Goal: Task Accomplishment & Management: Complete application form

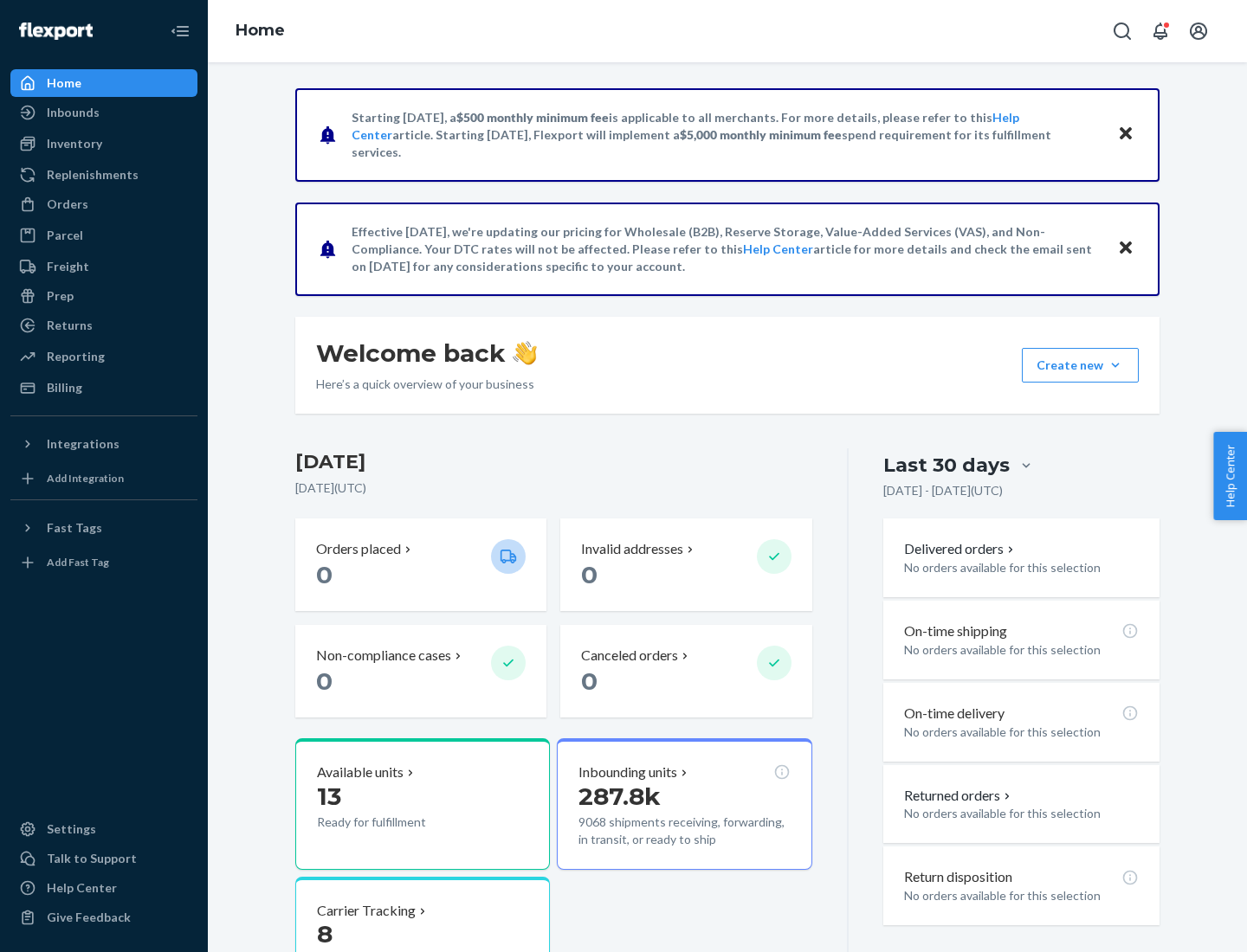
click at [1116, 365] on button "Create new Create new inbound Create new order Create new product" at bounding box center [1080, 365] width 117 height 35
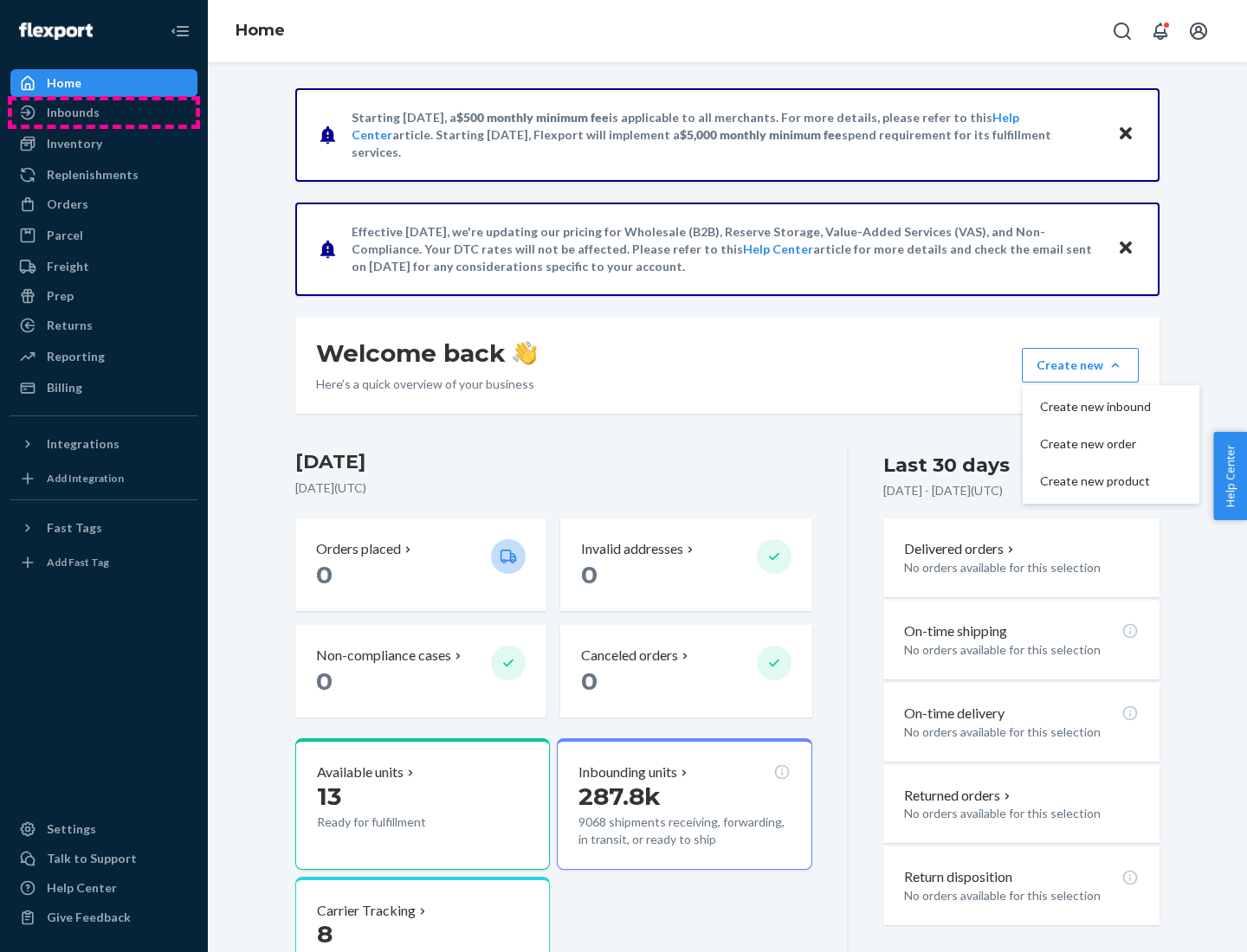
click at [104, 113] on div "Inbounds" at bounding box center [104, 113] width 184 height 24
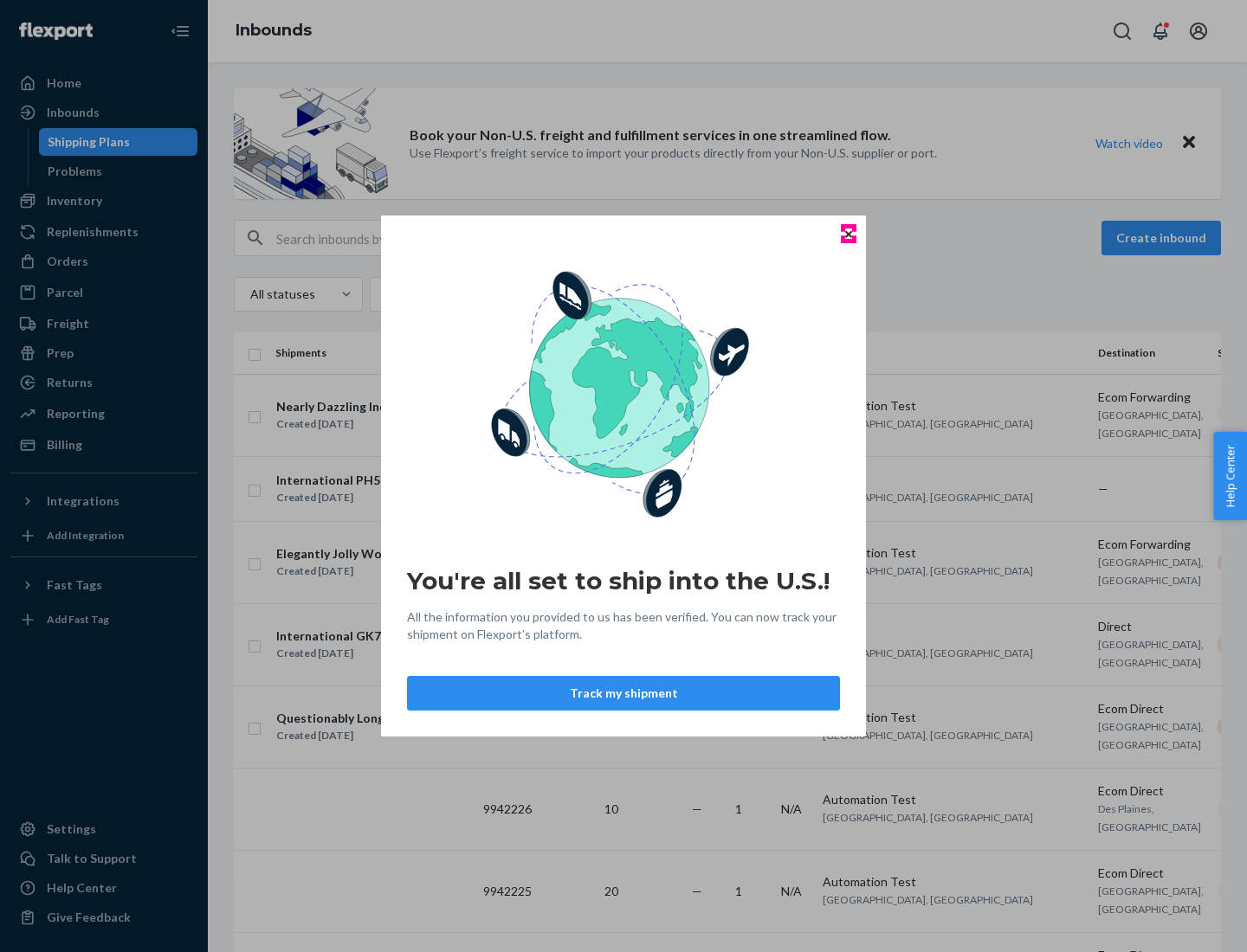
click at [847, 234] on icon "Close" at bounding box center [848, 233] width 7 height 7
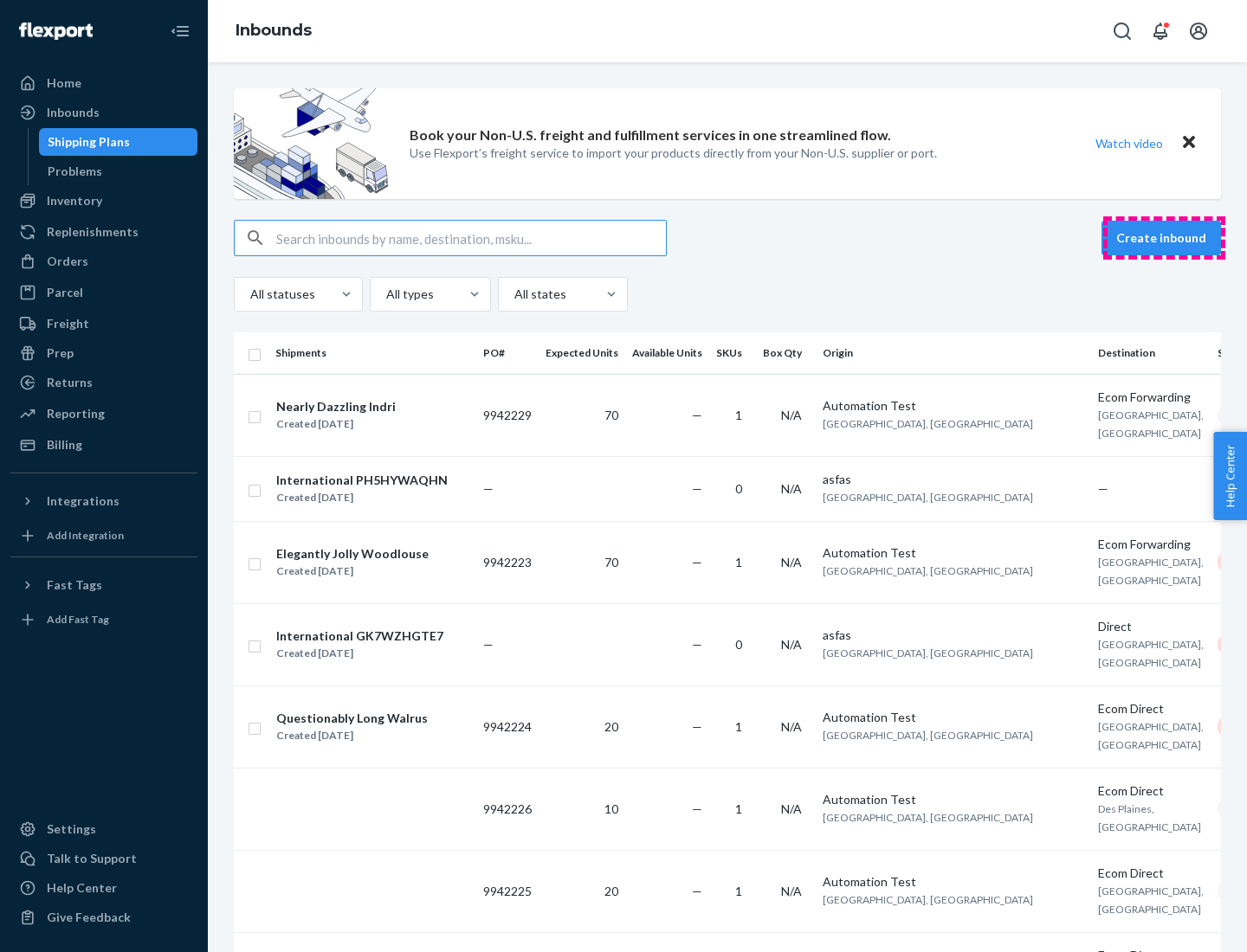
click at [1163, 238] on button "Create inbound" at bounding box center [1161, 237] width 119 height 35
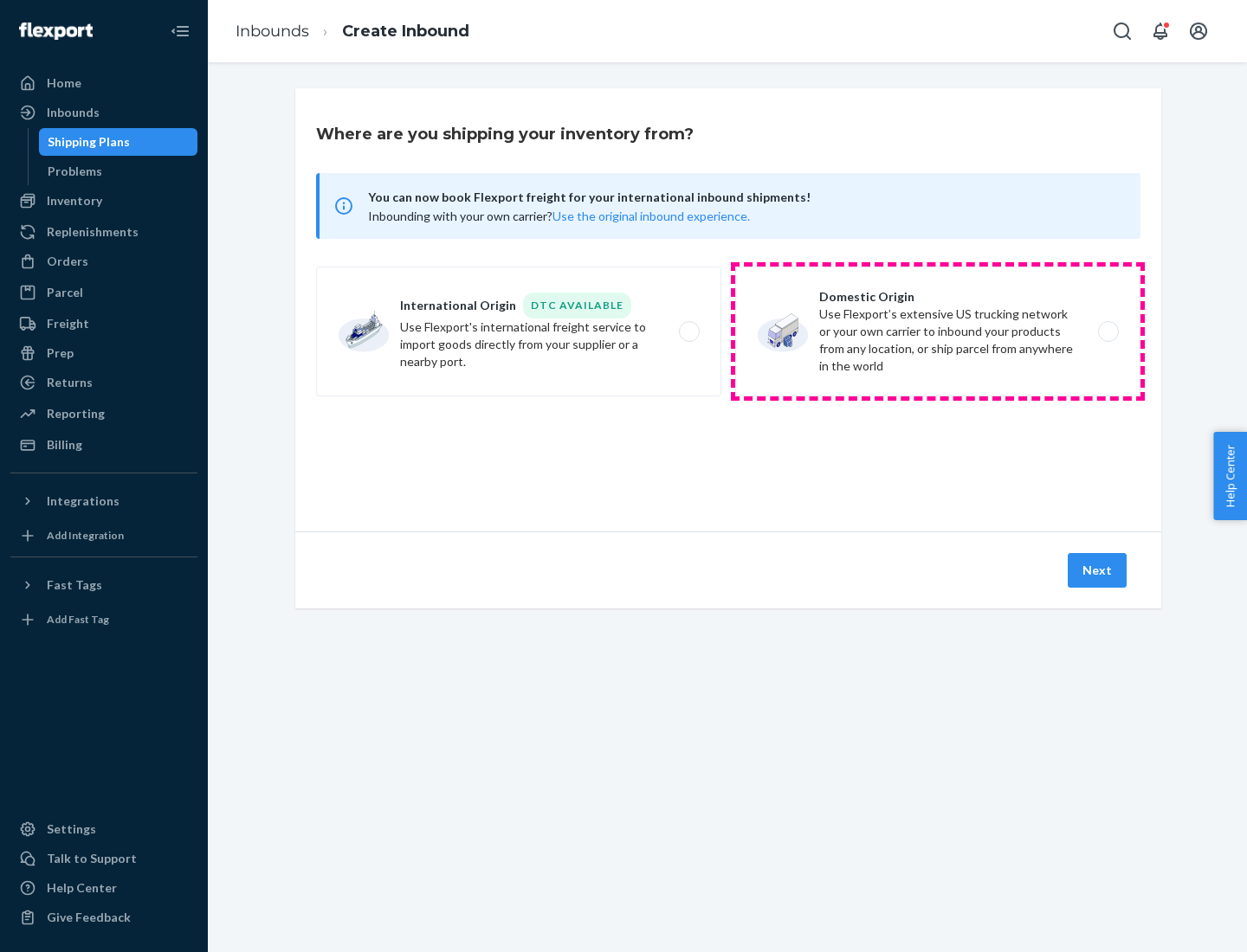
click at [937, 331] on label "Domestic Origin Use Flexport’s extensive US trucking network or your own carrie…" at bounding box center [937, 331] width 405 height 129
click at [1107, 331] on input "Domestic Origin Use Flexport’s extensive US trucking network or your own carrie…" at bounding box center [1113, 332] width 11 height 11
radio input "true"
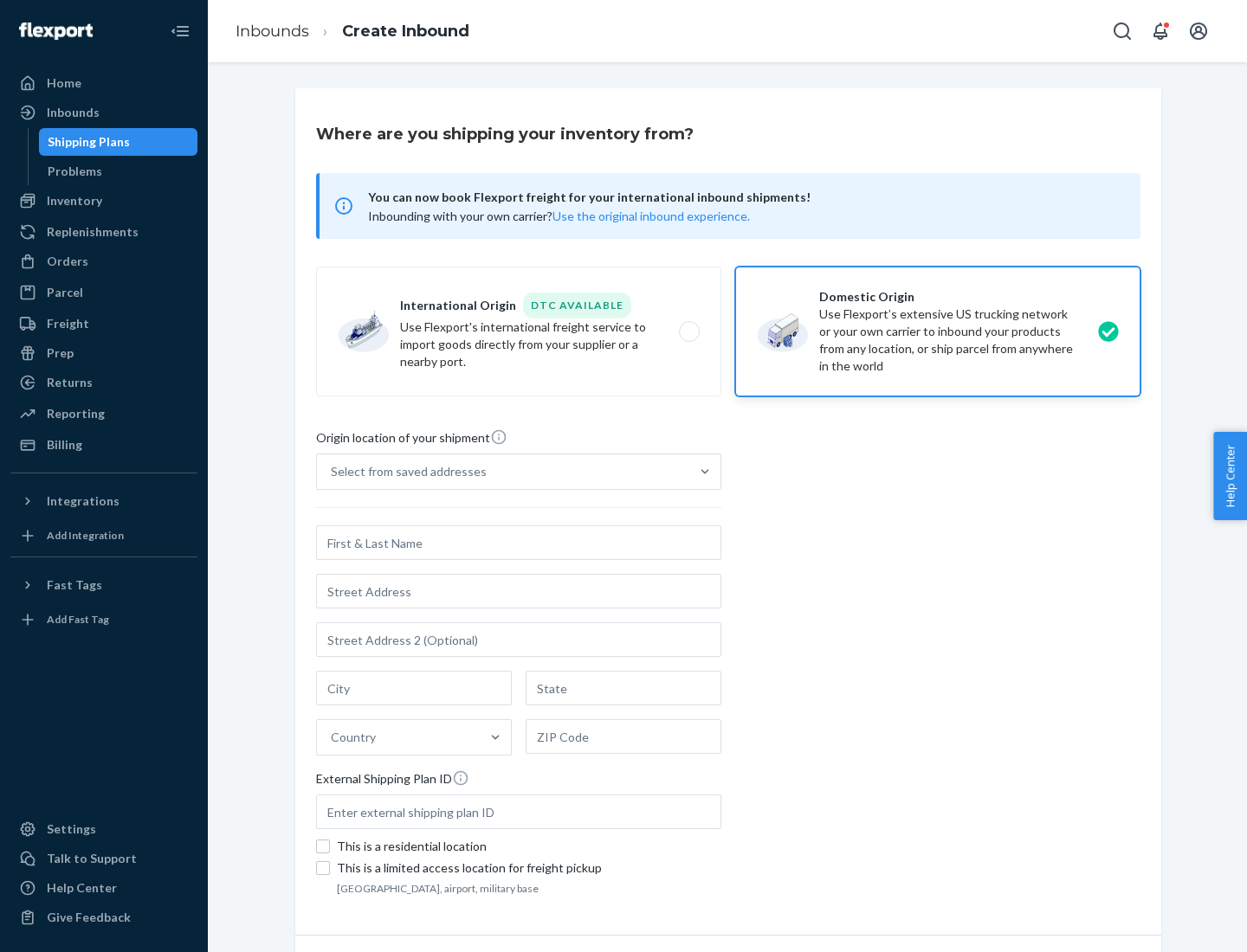
click at [503, 472] on div "Select from saved addresses" at bounding box center [503, 471] width 373 height 35
click at [332, 472] on input "Select from saved addresses" at bounding box center [331, 472] width 2 height 17
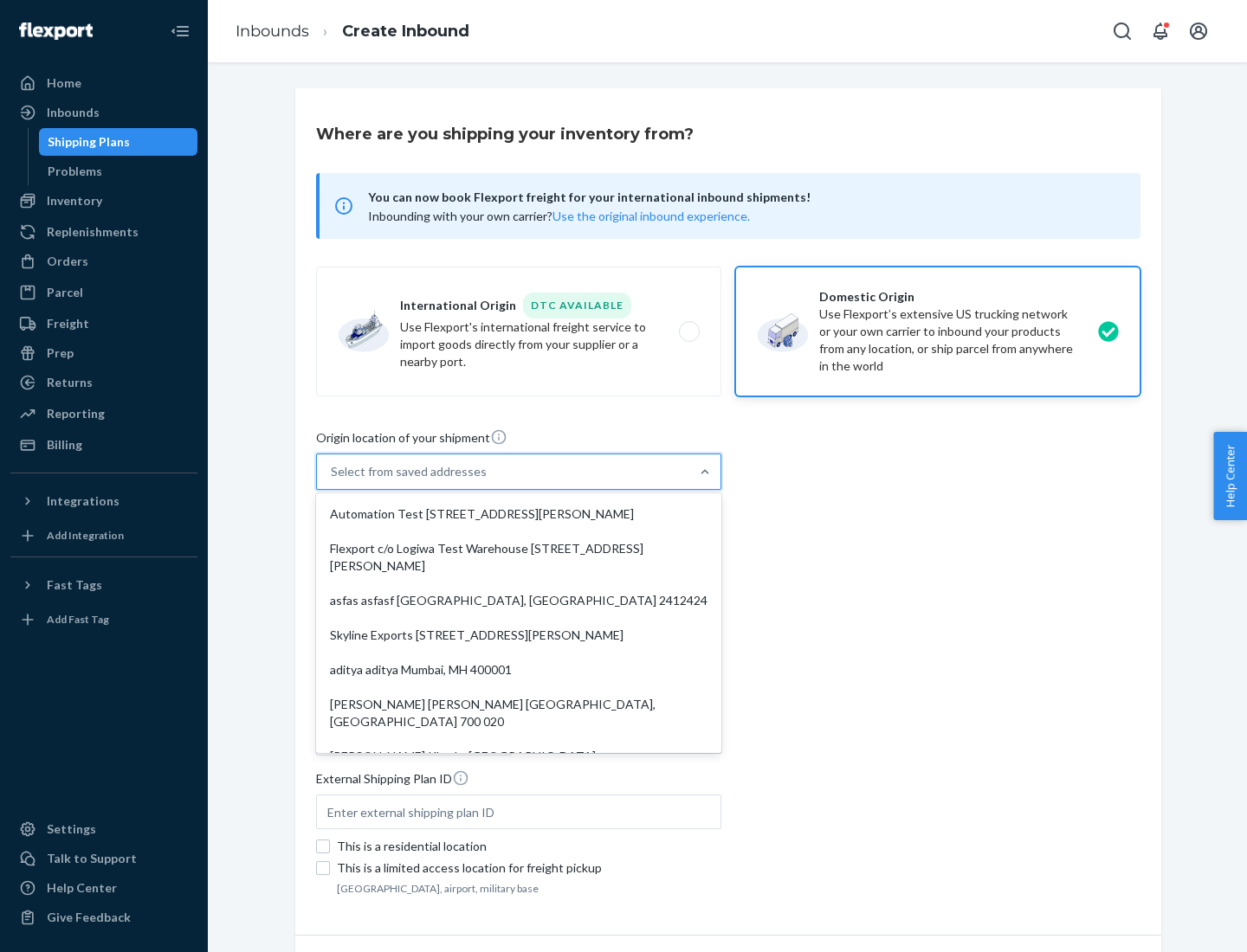
scroll to position [7, 0]
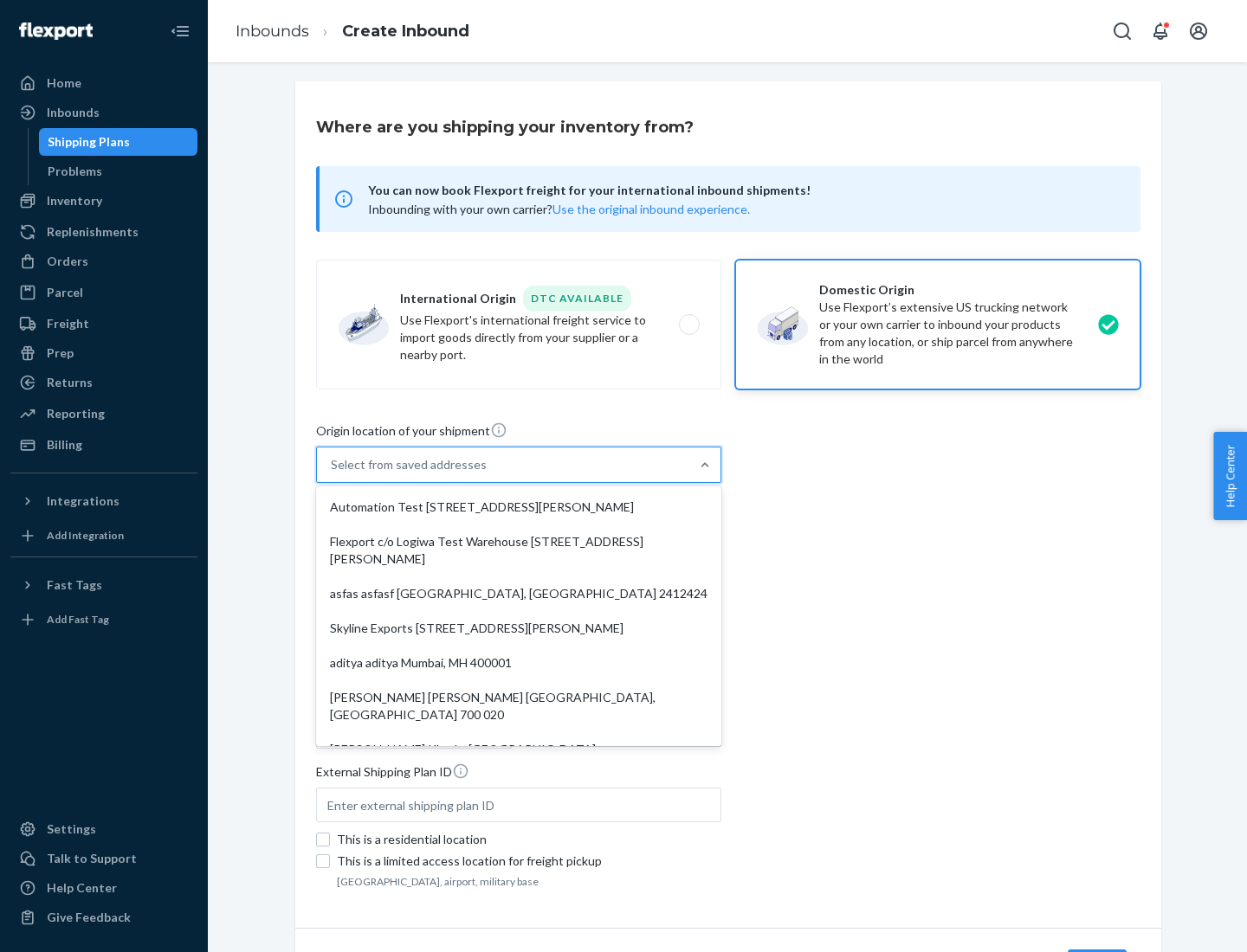
click at [519, 507] on div "Automation Test [STREET_ADDRESS][PERSON_NAME]" at bounding box center [518, 506] width 398 height 35
click at [332, 474] on input "option Automation Test [STREET_ADDRESS][PERSON_NAME]. 9 results available. Use …" at bounding box center [331, 464] width 2 height 17
type input "Automation Test"
type input "9th Floor"
type input "[GEOGRAPHIC_DATA]"
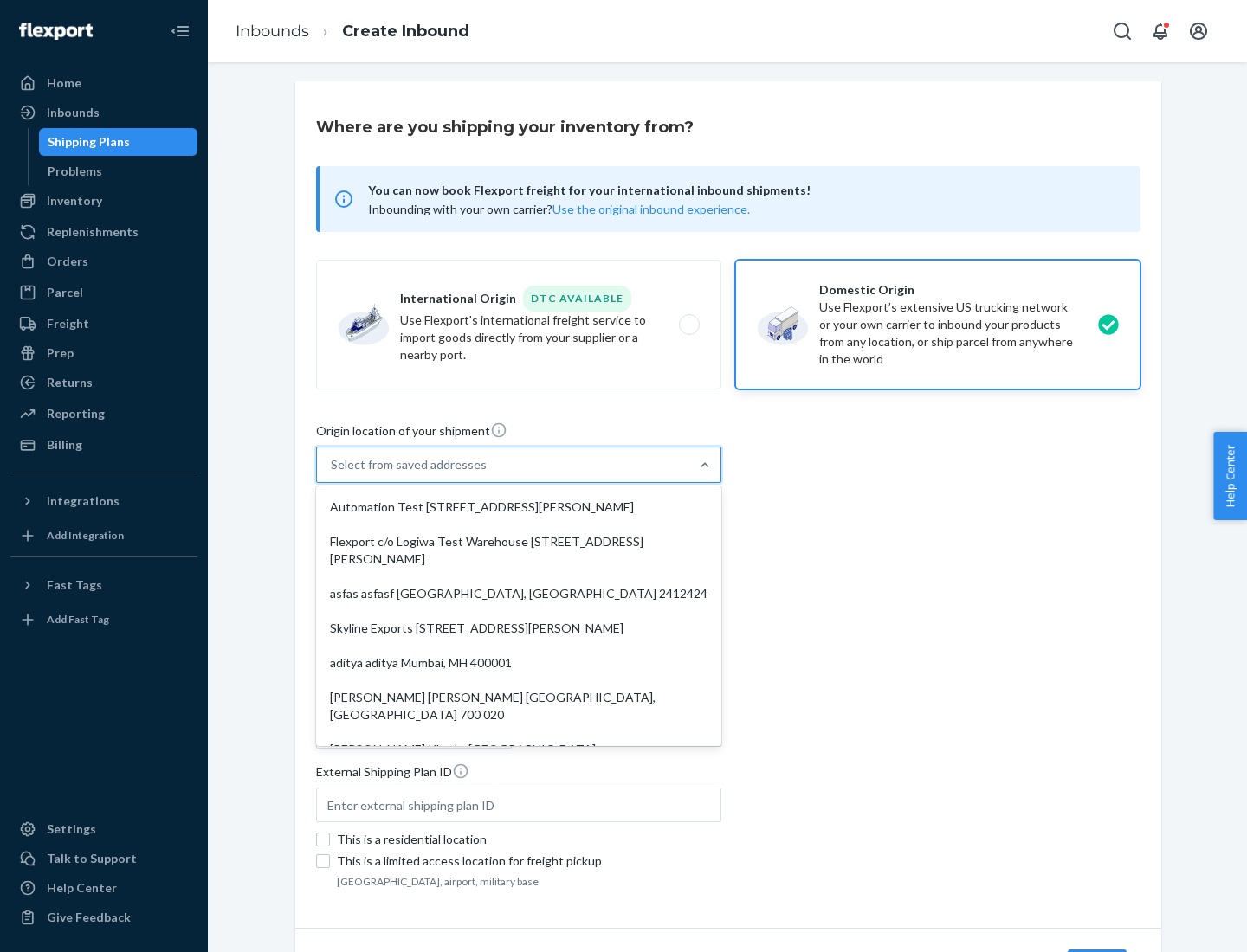
type input "CA"
type input "94104"
type input "[STREET_ADDRESS][PERSON_NAME]"
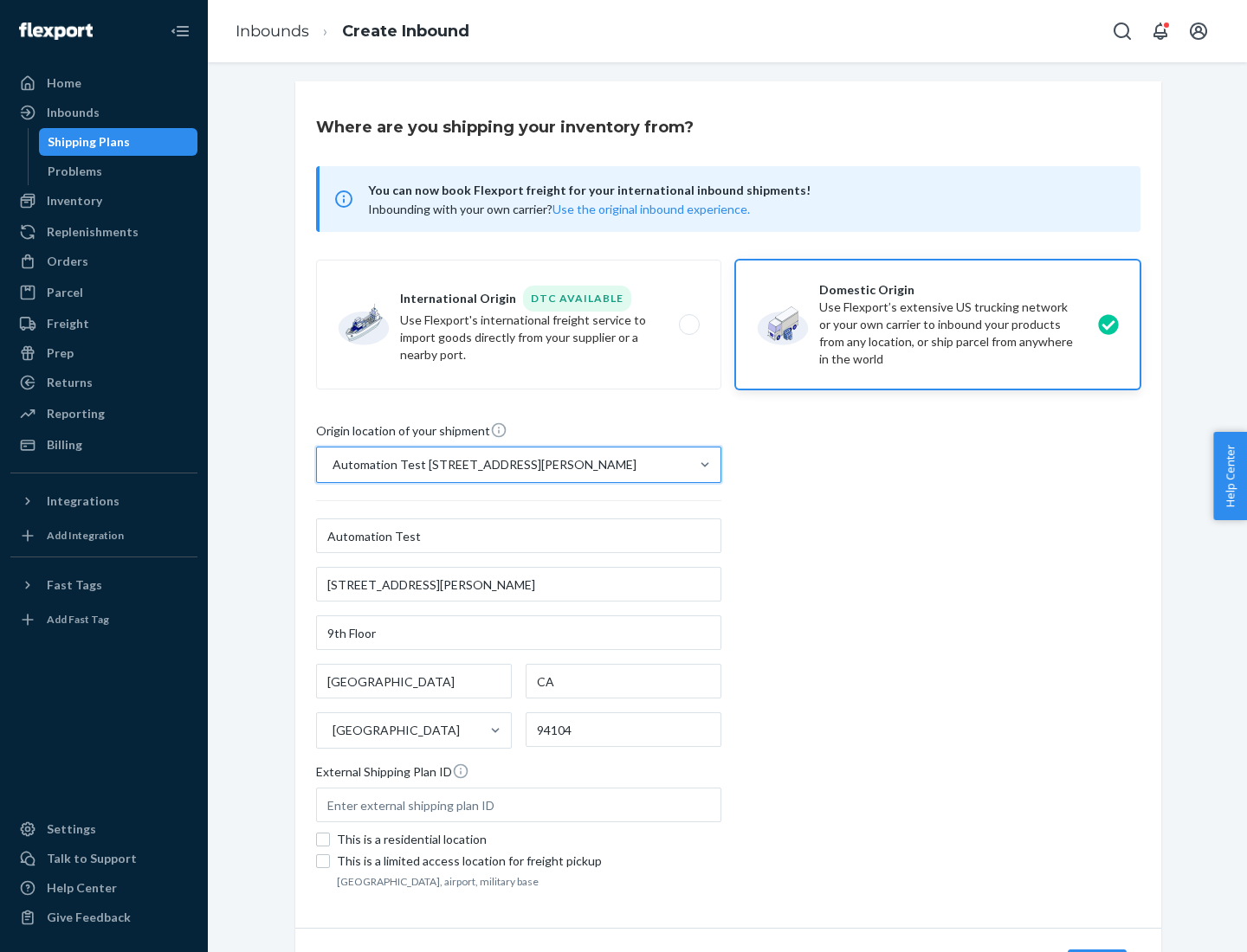
scroll to position [101, 0]
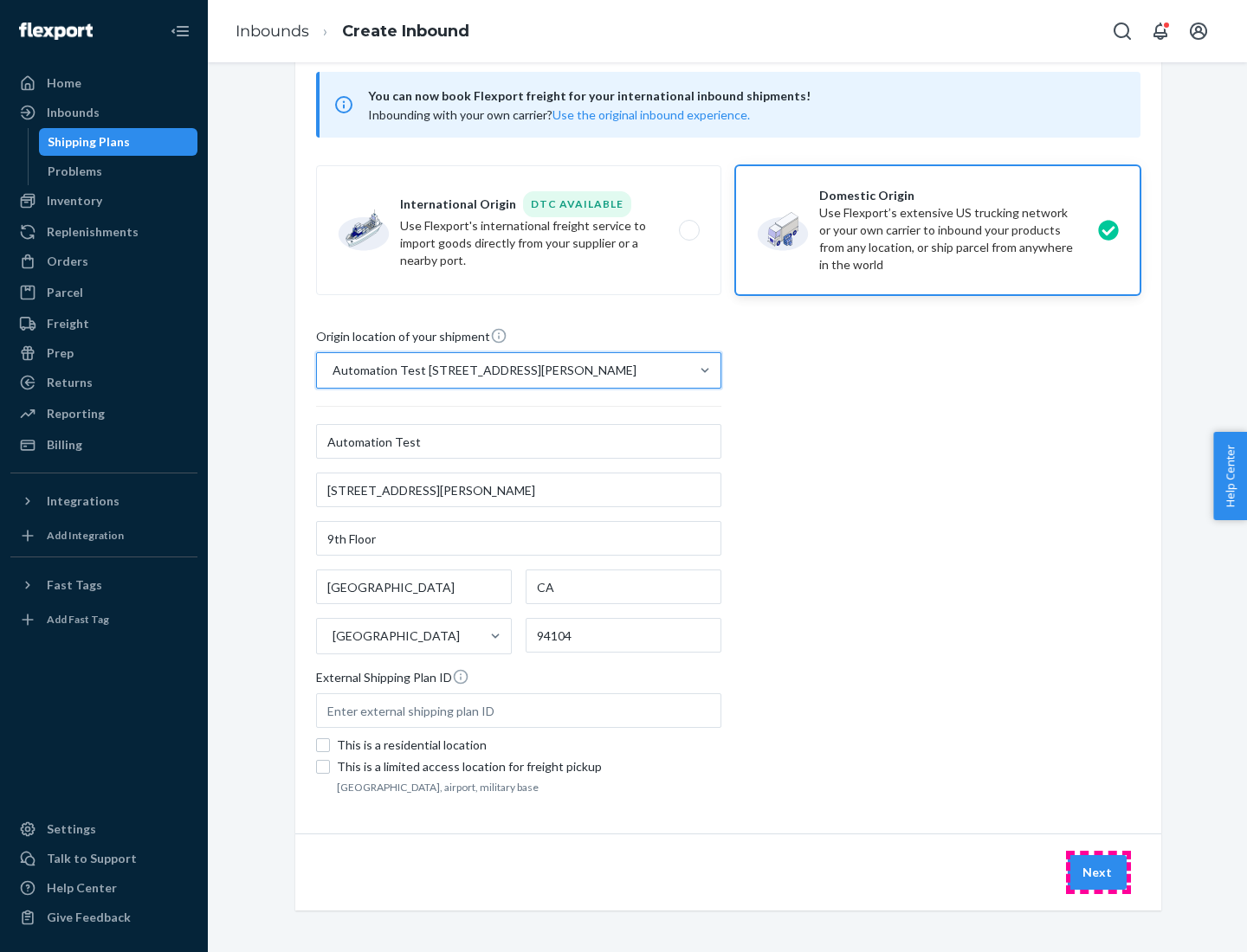
click at [1098, 872] on button "Next" at bounding box center [1097, 872] width 59 height 35
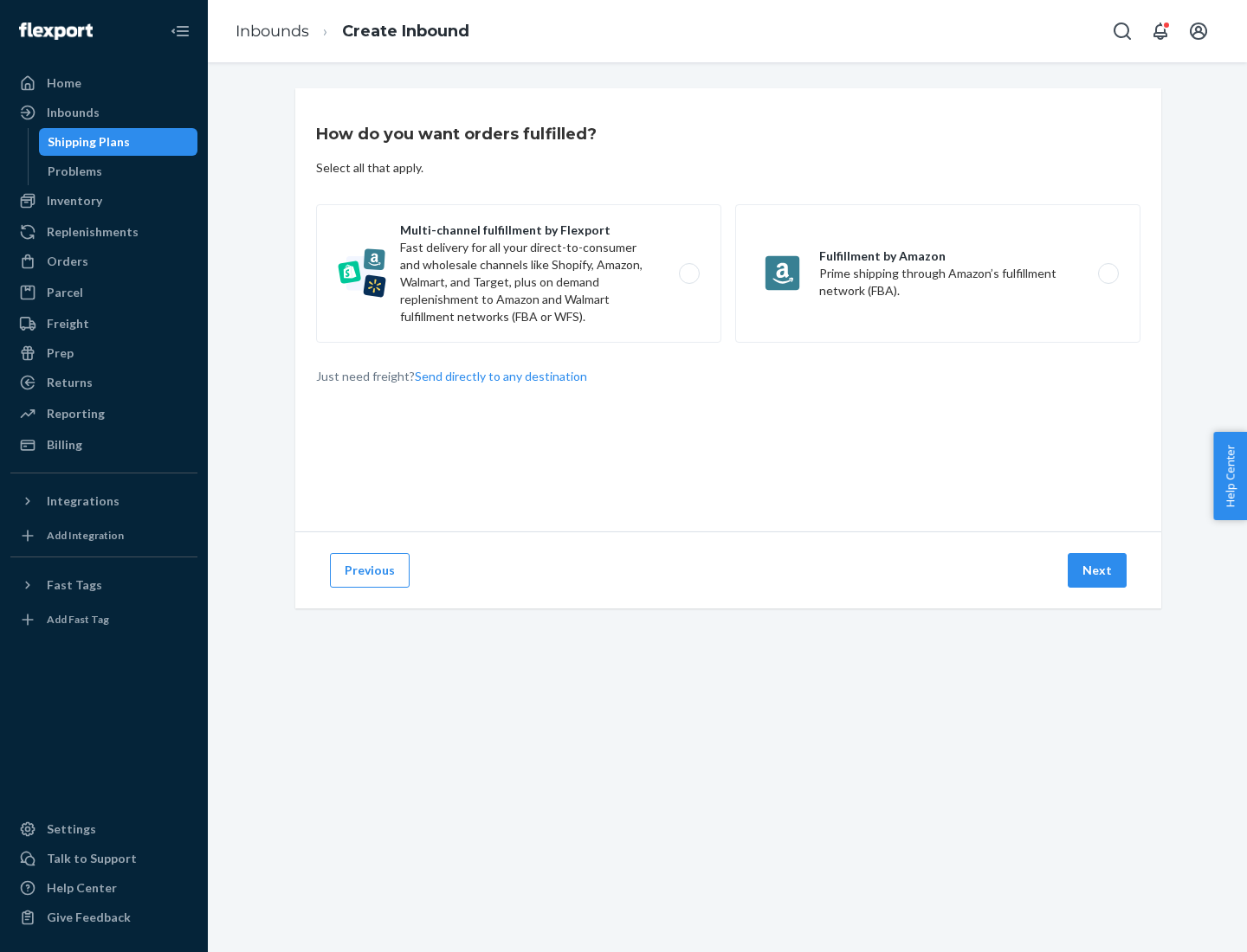
click at [519, 274] on label "Multi-channel fulfillment by Flexport Fast delivery for all your direct-to-cons…" at bounding box center [519, 274] width 405 height 139
click at [689, 274] on input "Multi-channel fulfillment by Flexport Fast delivery for all your direct-to-cons…" at bounding box center [694, 274] width 11 height 11
radio input "true"
click at [1098, 570] on button "Next" at bounding box center [1097, 570] width 59 height 35
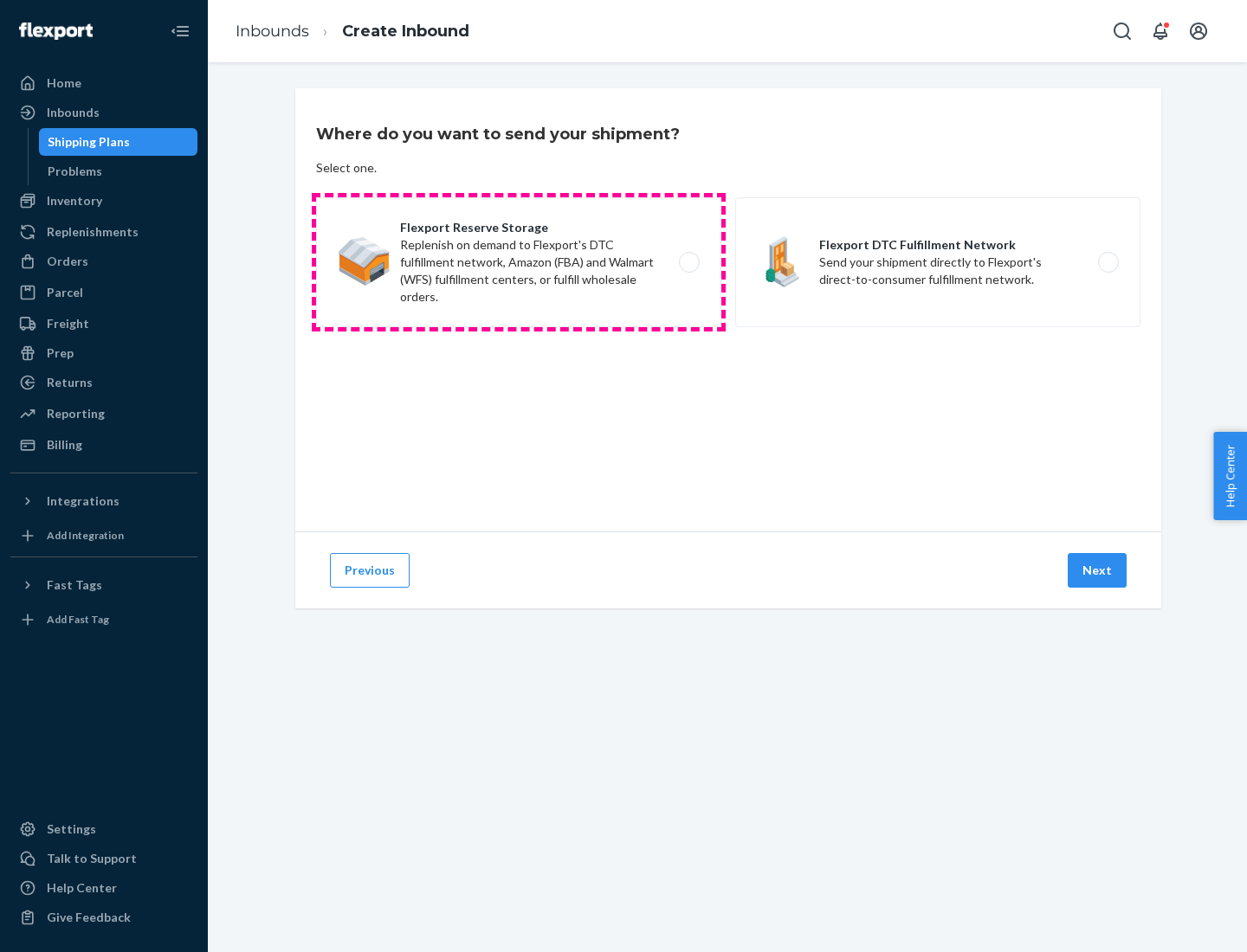
click at [519, 263] on label "Flexport Reserve Storage Replenish on demand to Flexport's DTC fulfillment netw…" at bounding box center [519, 262] width 405 height 129
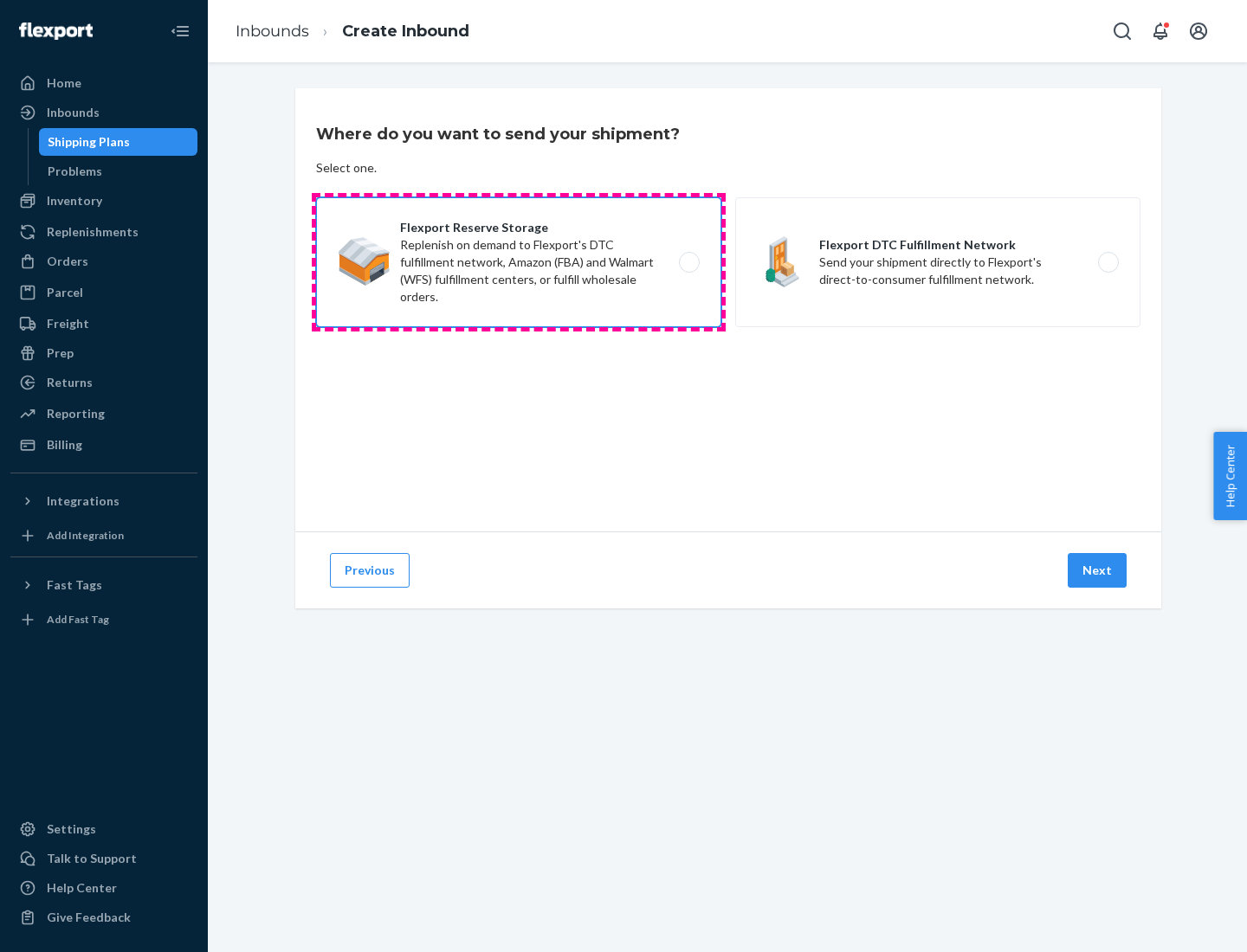
click at [689, 263] on input "Flexport Reserve Storage Replenish on demand to Flexport's DTC fulfillment netw…" at bounding box center [694, 263] width 11 height 11
radio input "true"
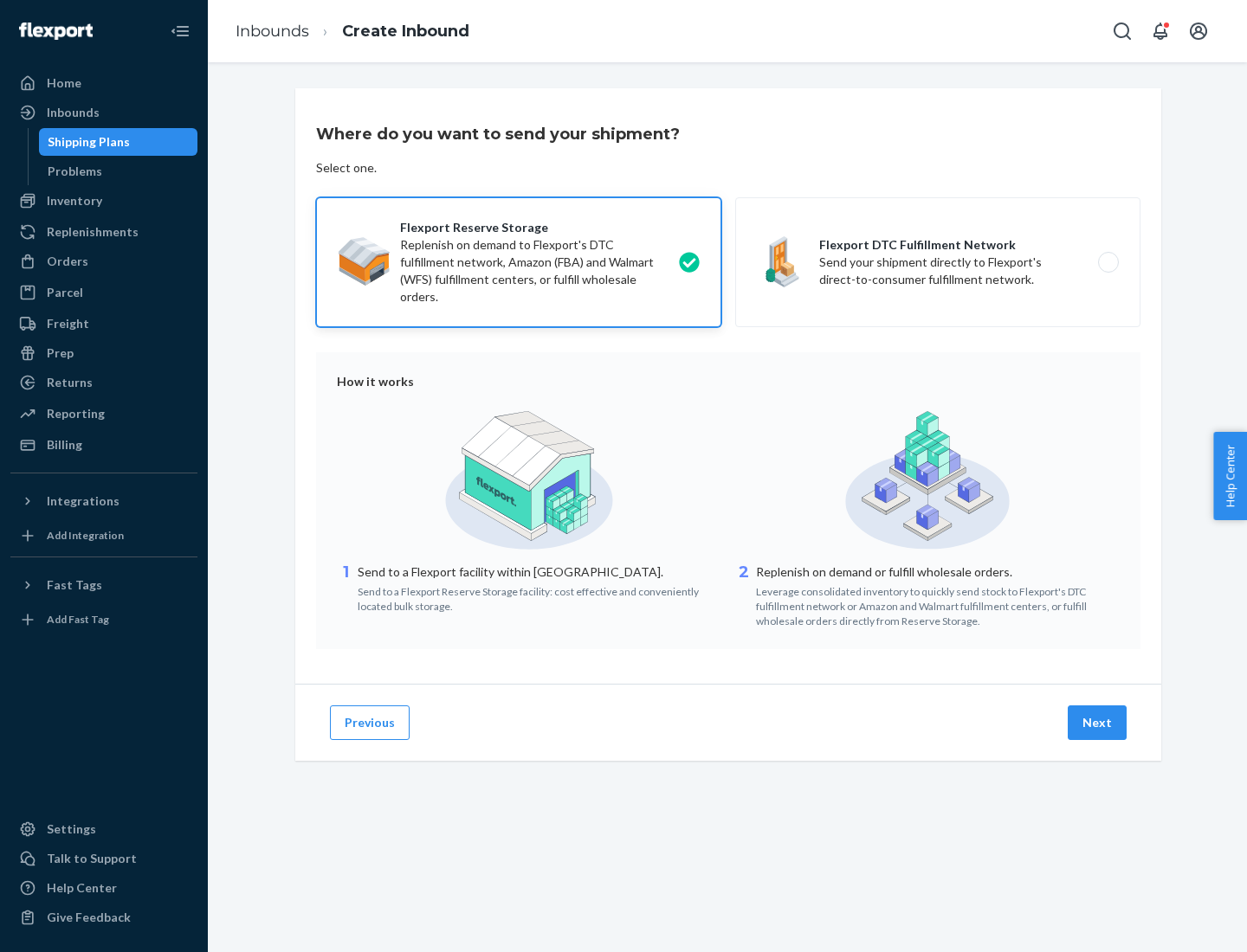
click at [1098, 723] on button "Next" at bounding box center [1097, 722] width 59 height 35
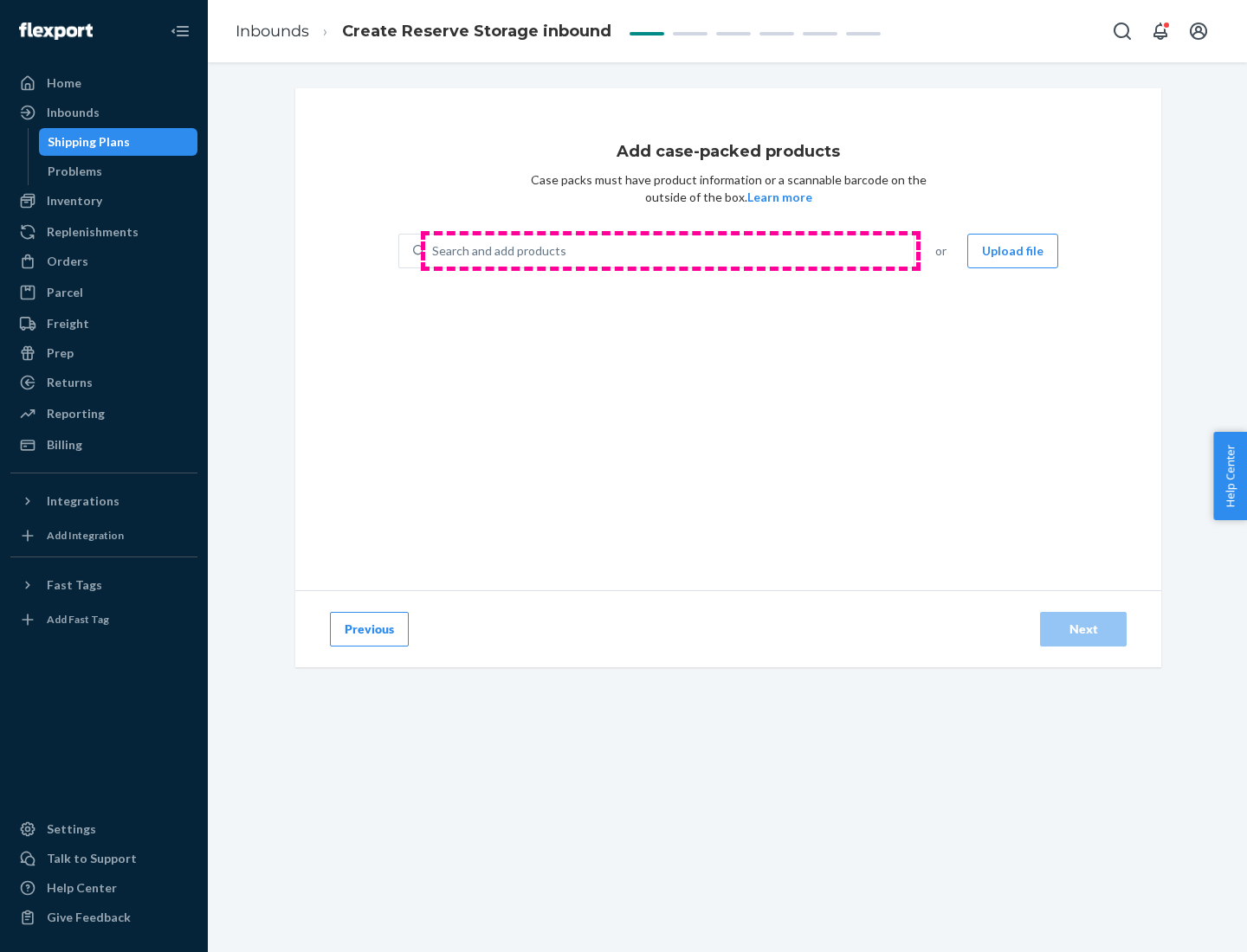
click at [670, 251] on div "Search and add products" at bounding box center [669, 250] width 488 height 31
click at [433, 251] on input "Search and add products" at bounding box center [433, 250] width 2 height 17
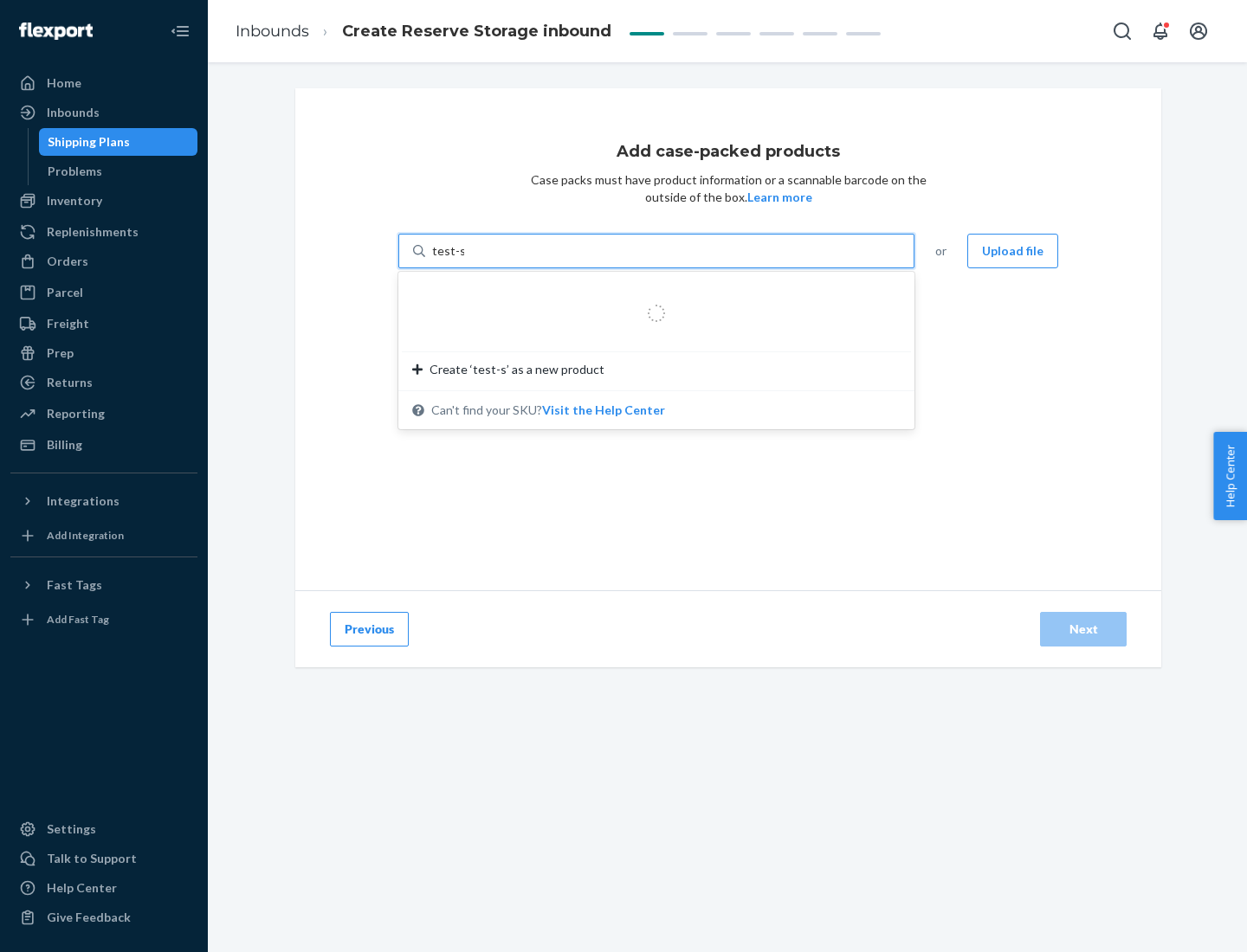
type input "test-syn"
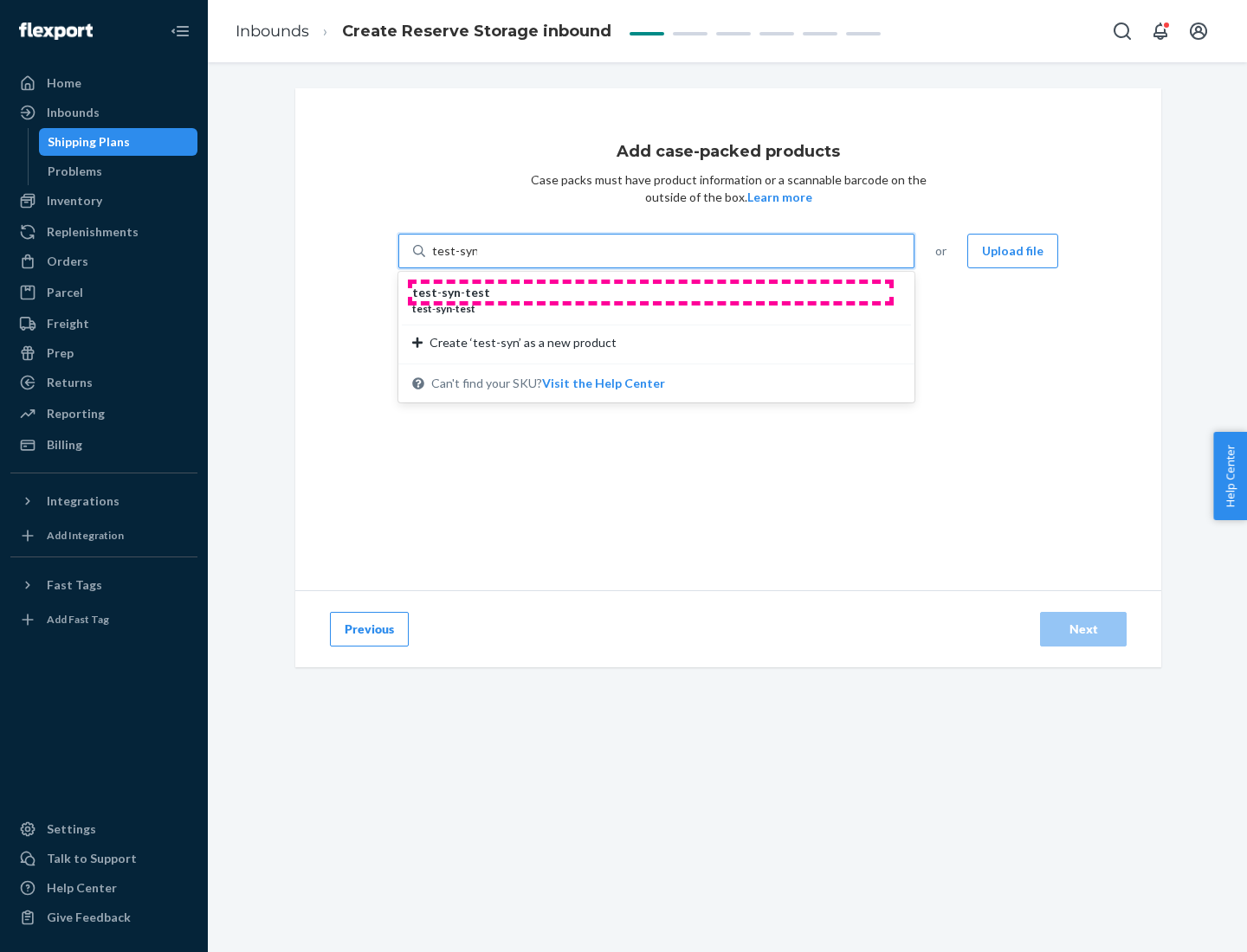
click at [650, 293] on div "test - syn - test" at bounding box center [649, 293] width 475 height 17
click at [477, 260] on input "test-syn" at bounding box center [454, 250] width 45 height 17
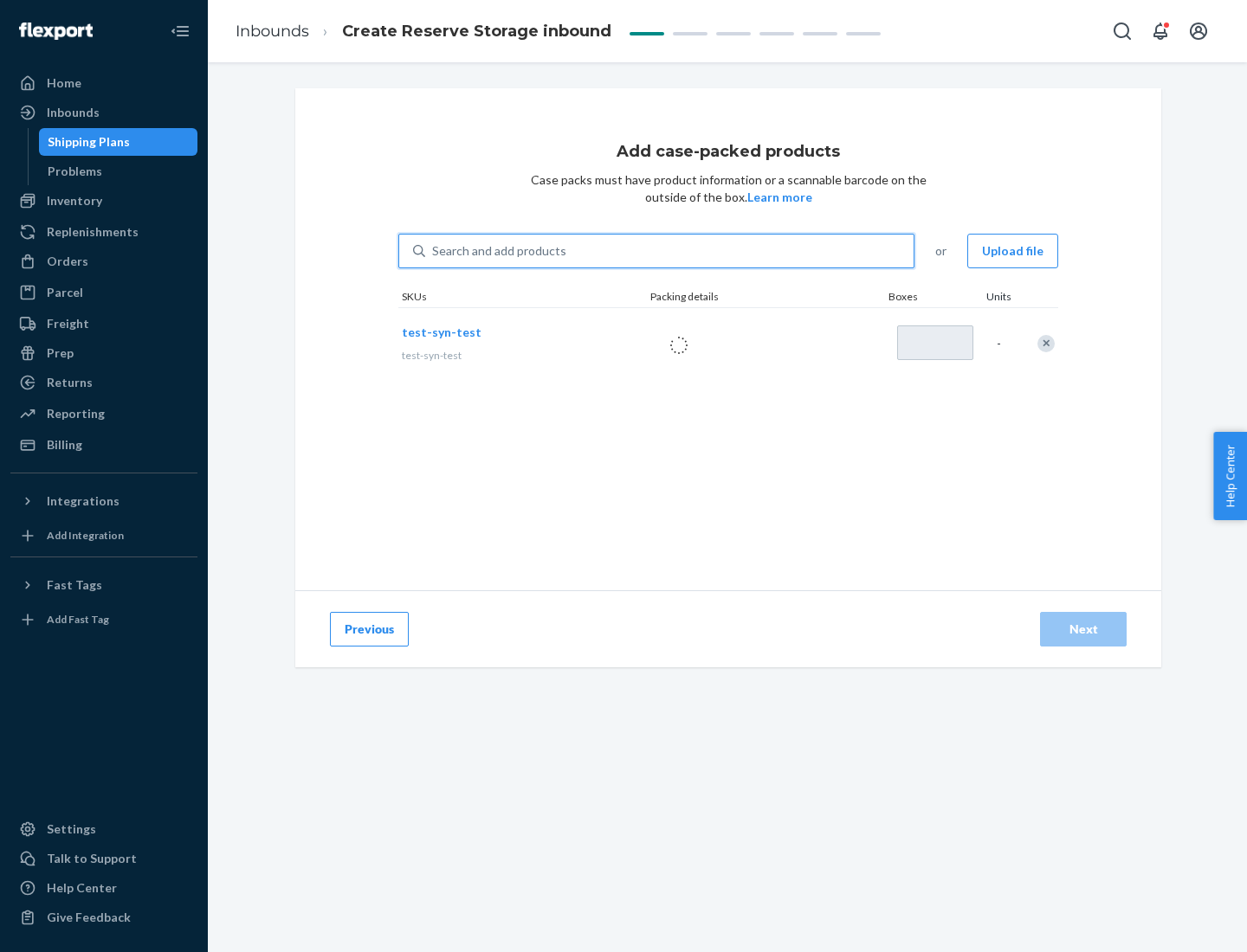
type input "1"
click at [1083, 629] on div "Next" at bounding box center [1083, 629] width 57 height 17
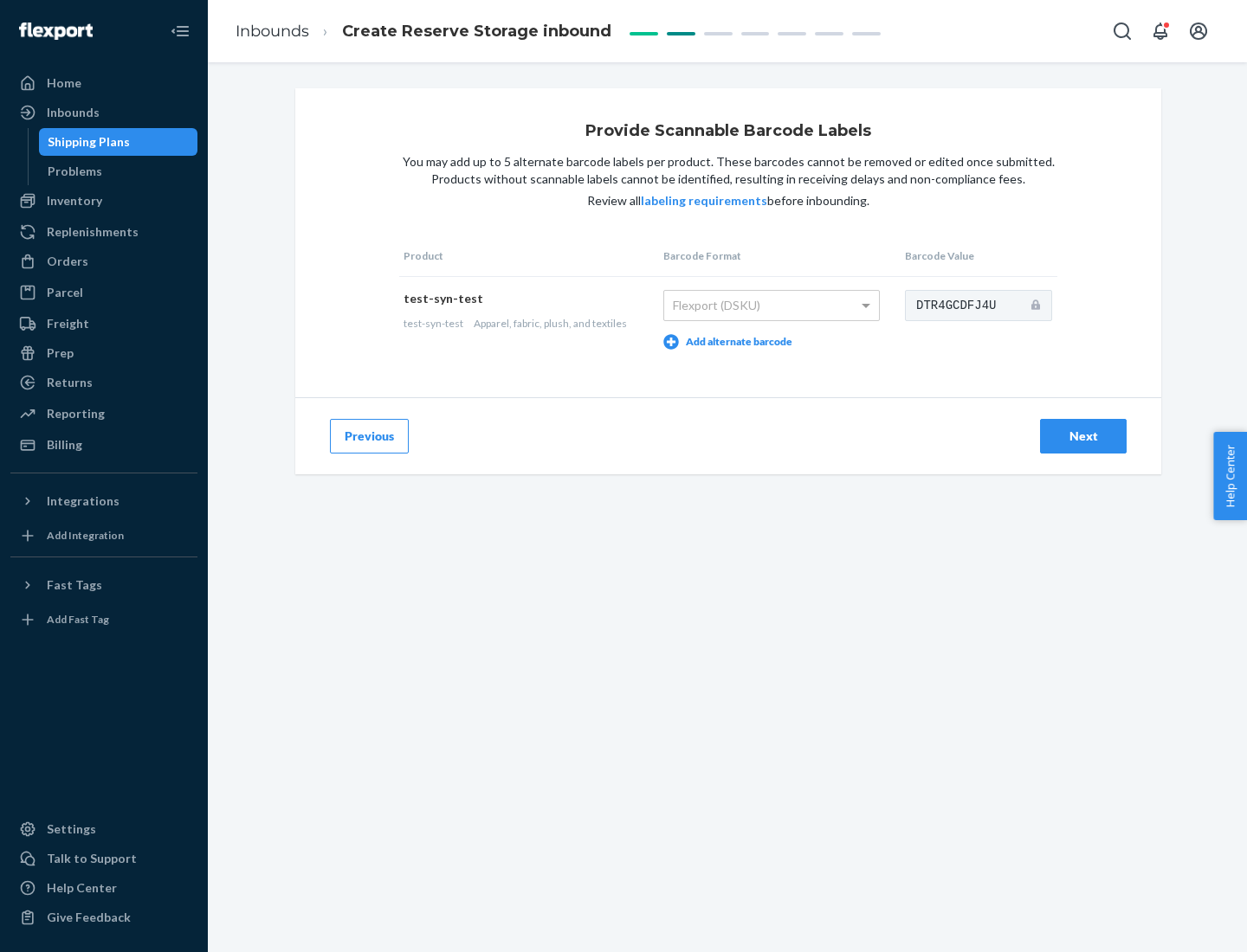
click at [1083, 435] on div "Next" at bounding box center [1083, 436] width 57 height 17
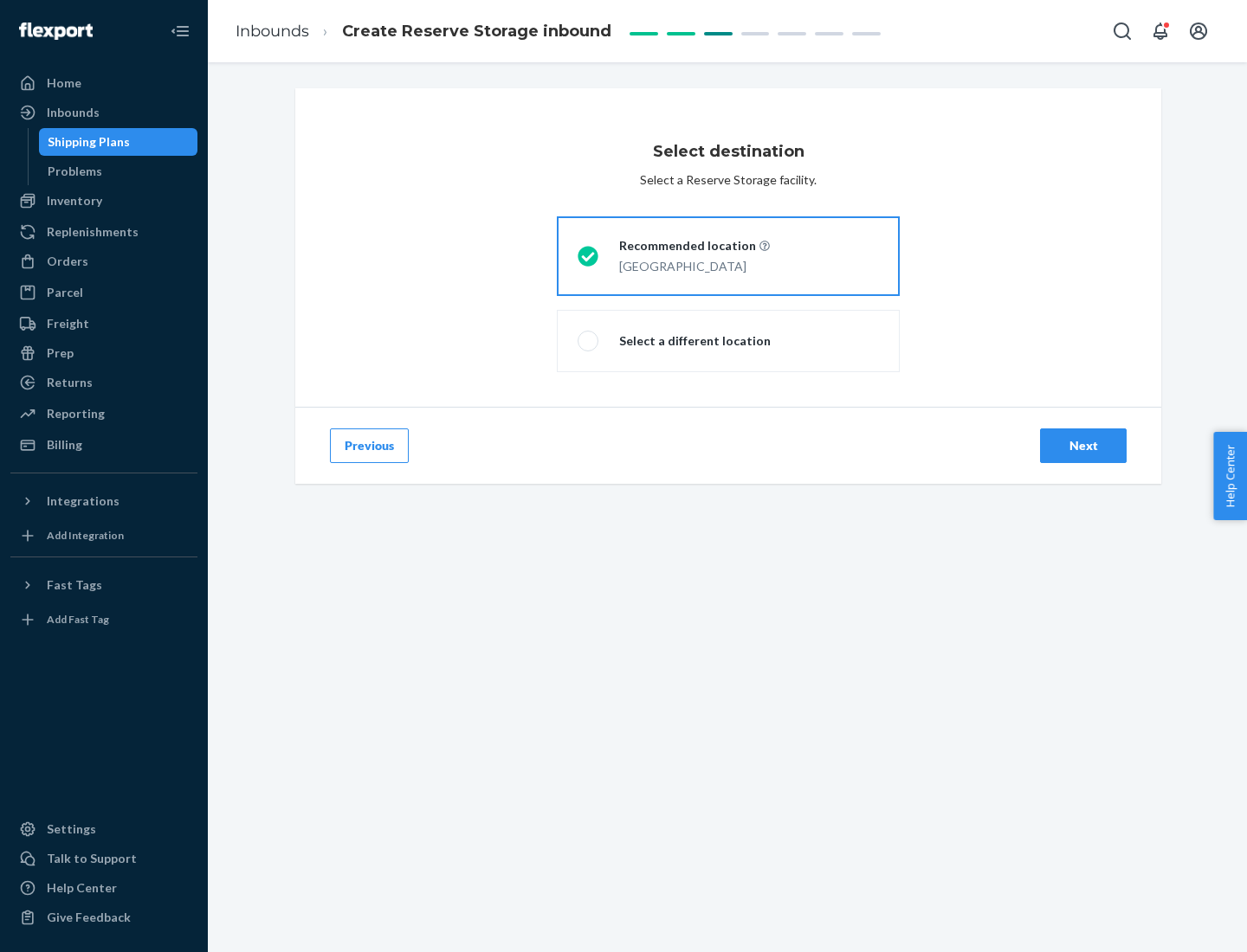
click at [1083, 446] on div "Next" at bounding box center [1083, 446] width 57 height 17
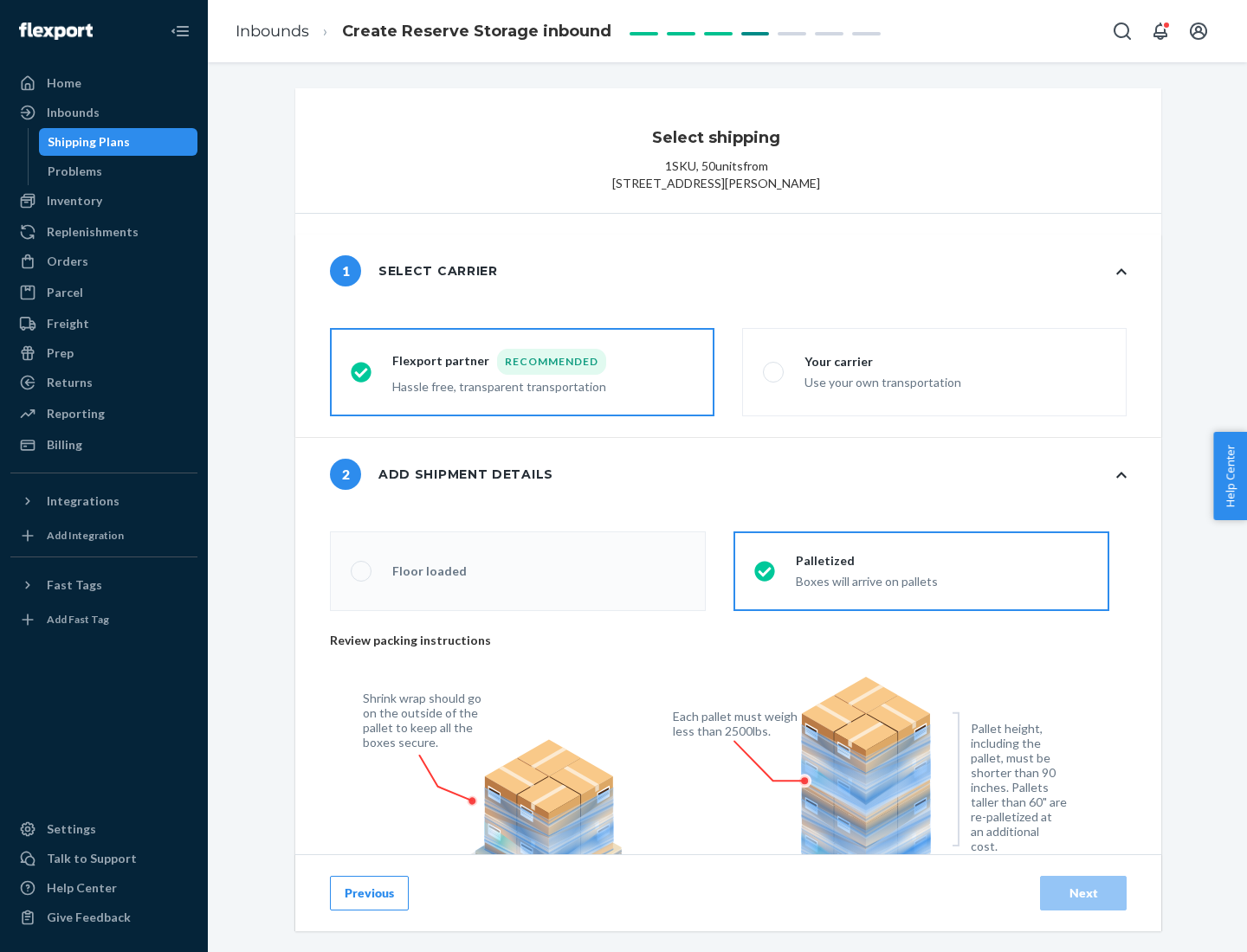
radio input "false"
type input "1"
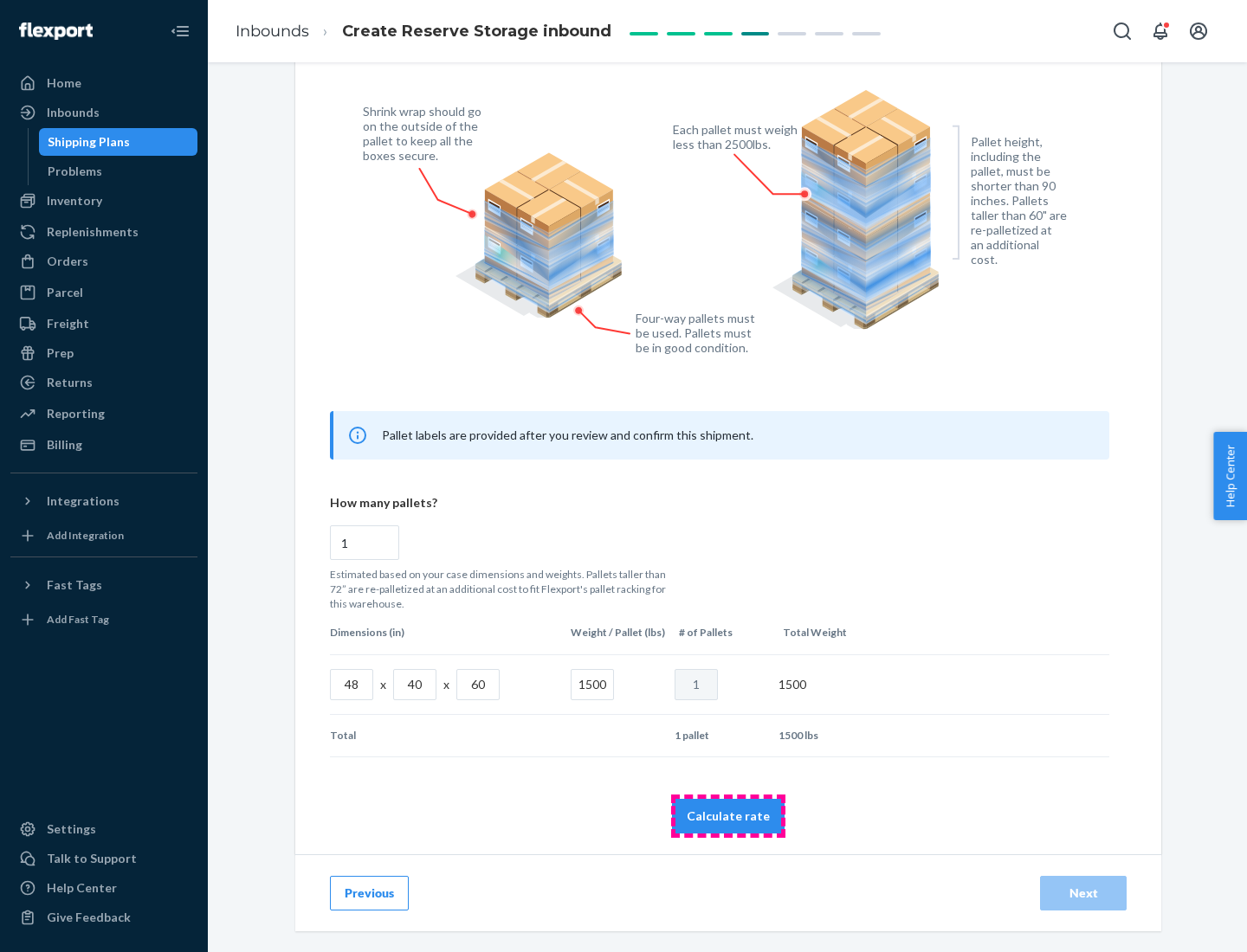
click at [728, 815] on button "Calculate rate" at bounding box center [728, 816] width 113 height 35
radio input "false"
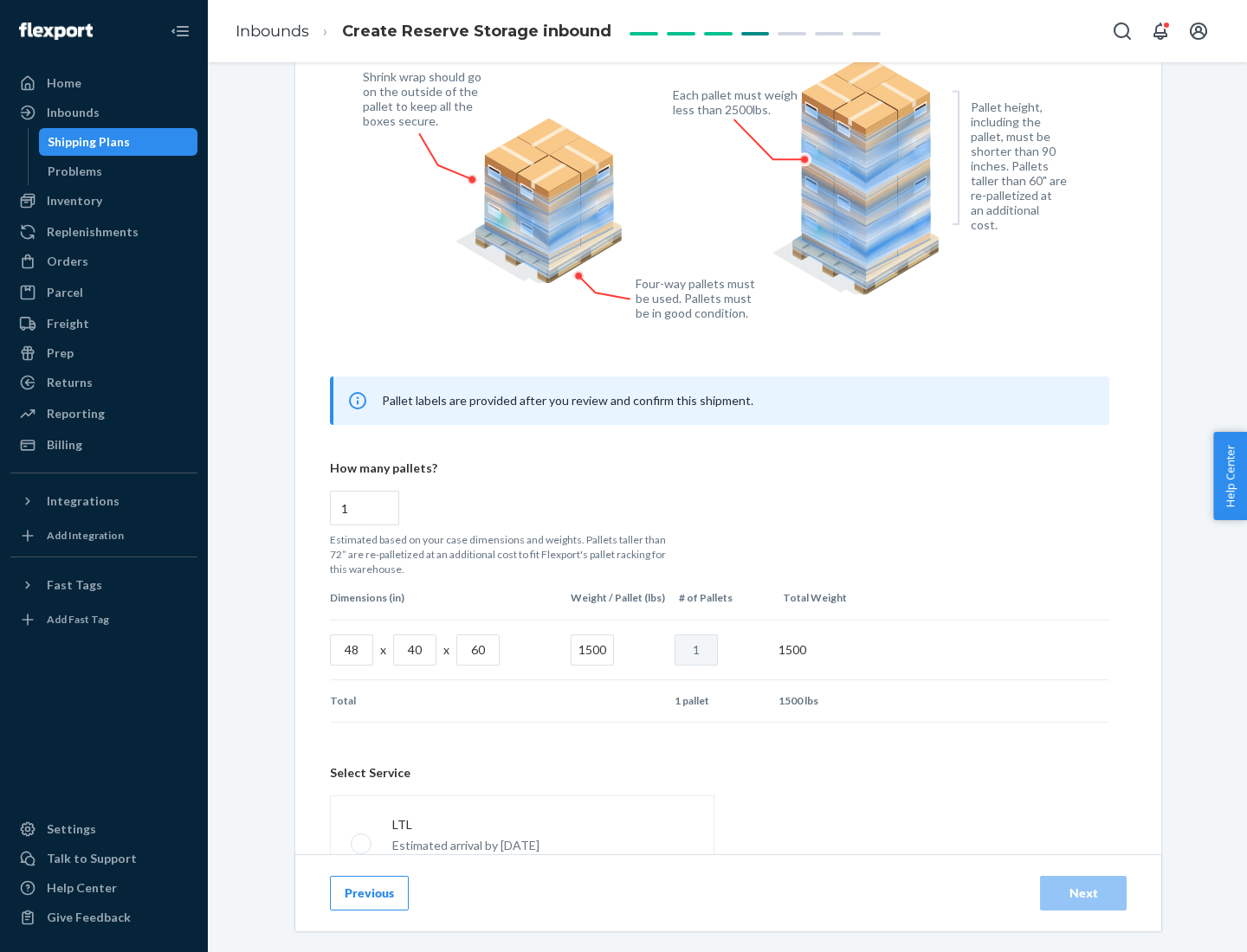
scroll to position [765, 0]
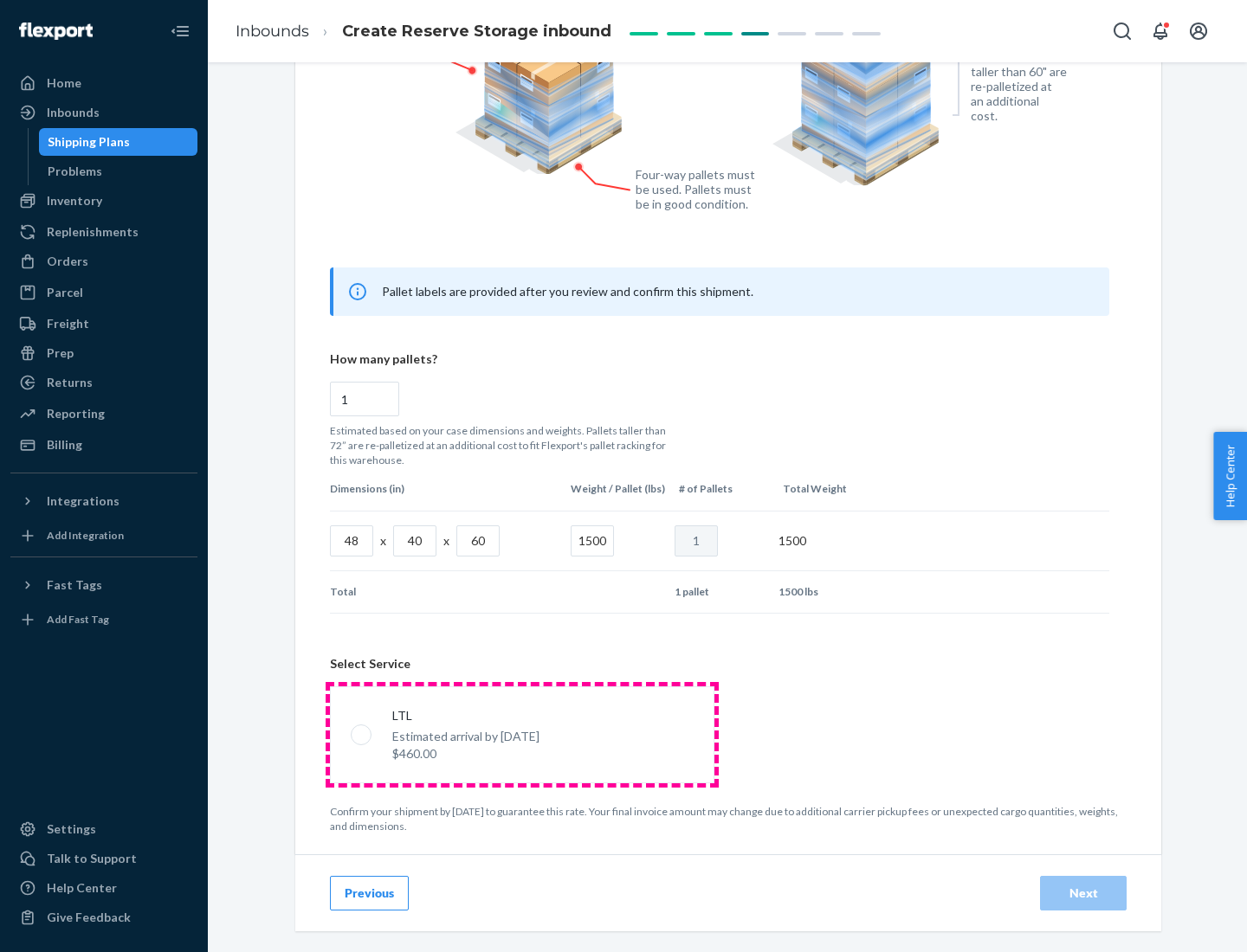
click at [522, 734] on p "Estimated arrival by [DATE]" at bounding box center [465, 736] width 147 height 17
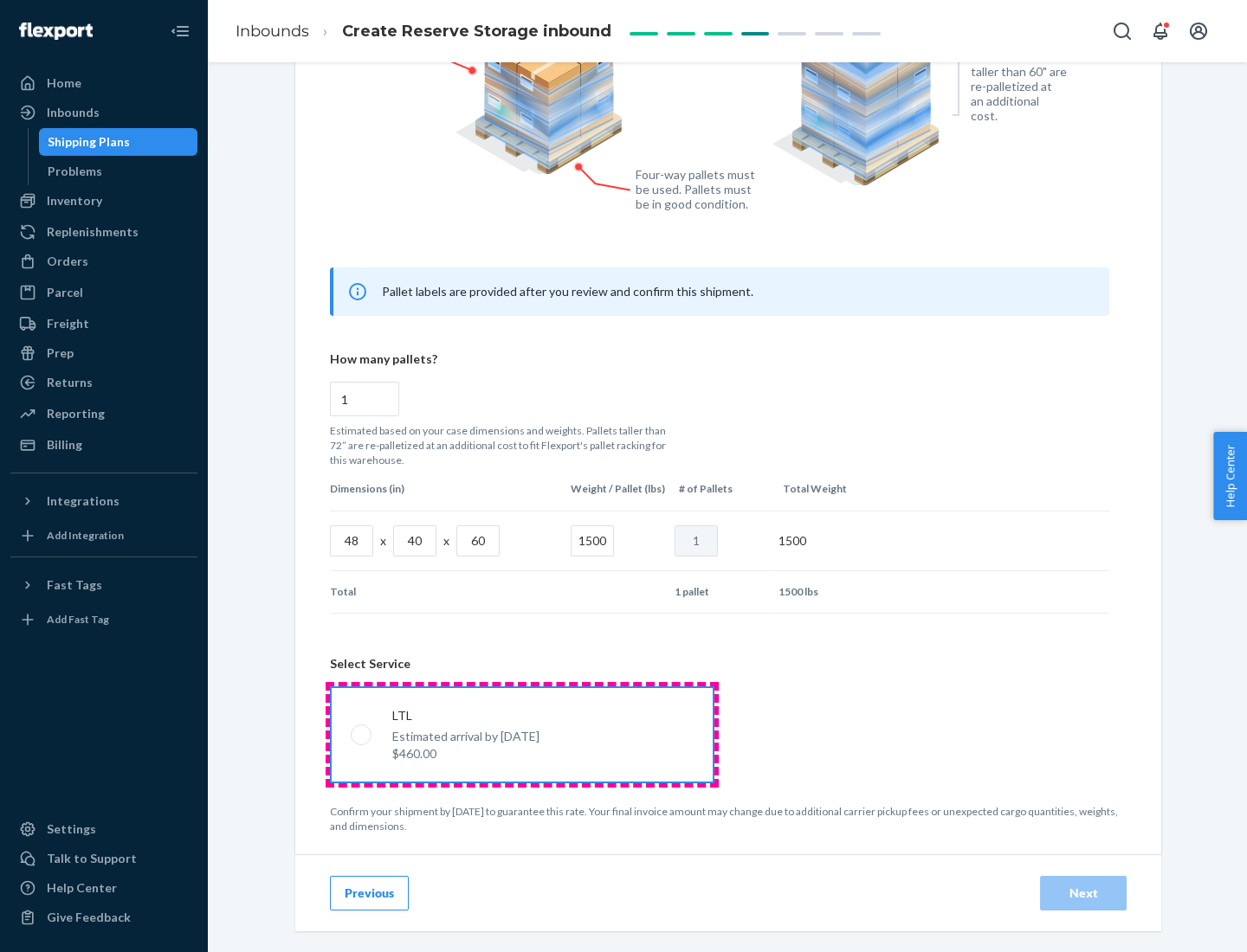
click at [362, 734] on input "LTL Estimated arrival by [DATE] $460.00" at bounding box center [357, 734] width 11 height 11
radio input "true"
radio input "false"
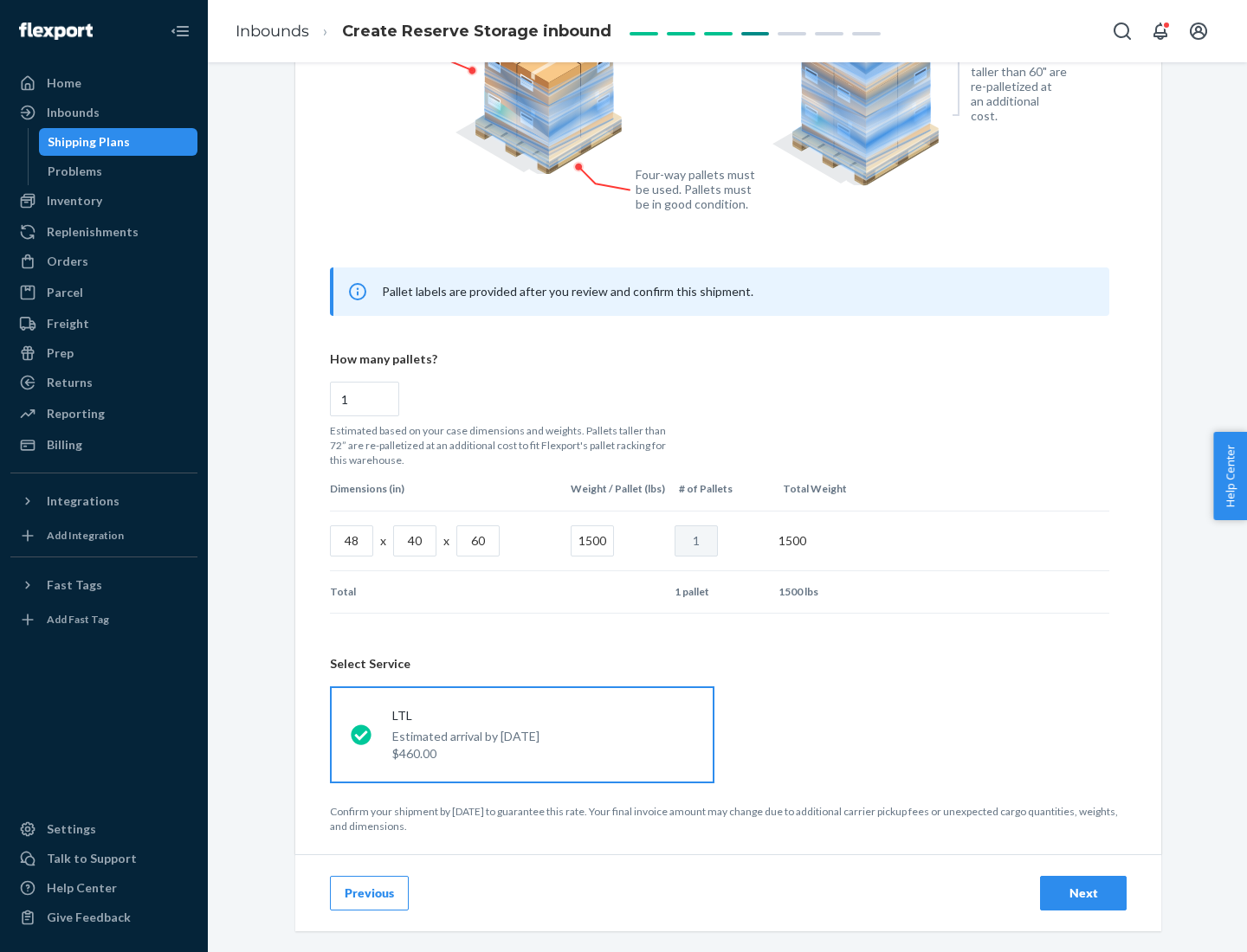
click at [1083, 892] on div "Next" at bounding box center [1083, 893] width 57 height 17
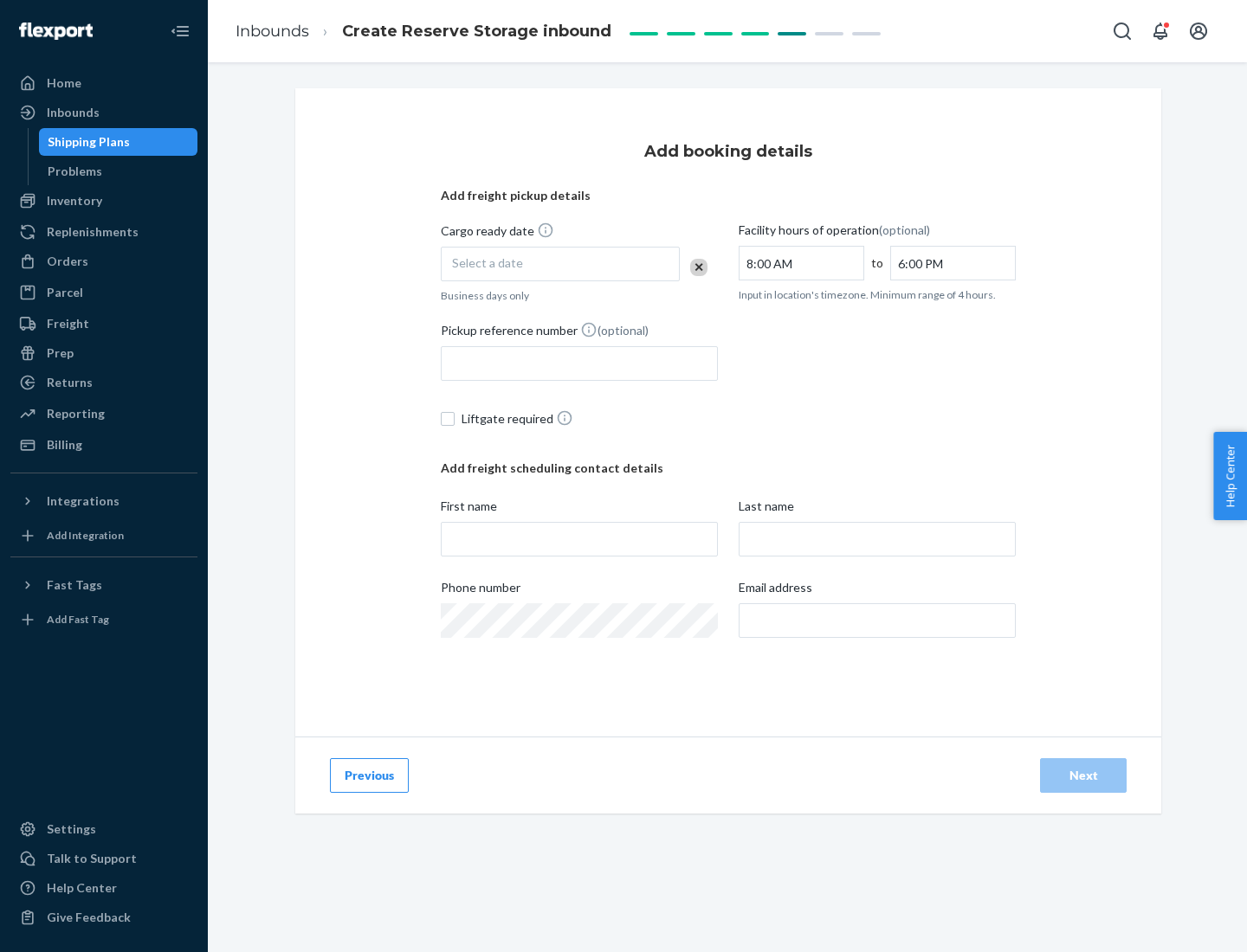
click at [560, 264] on div "Select a date" at bounding box center [560, 264] width 239 height 35
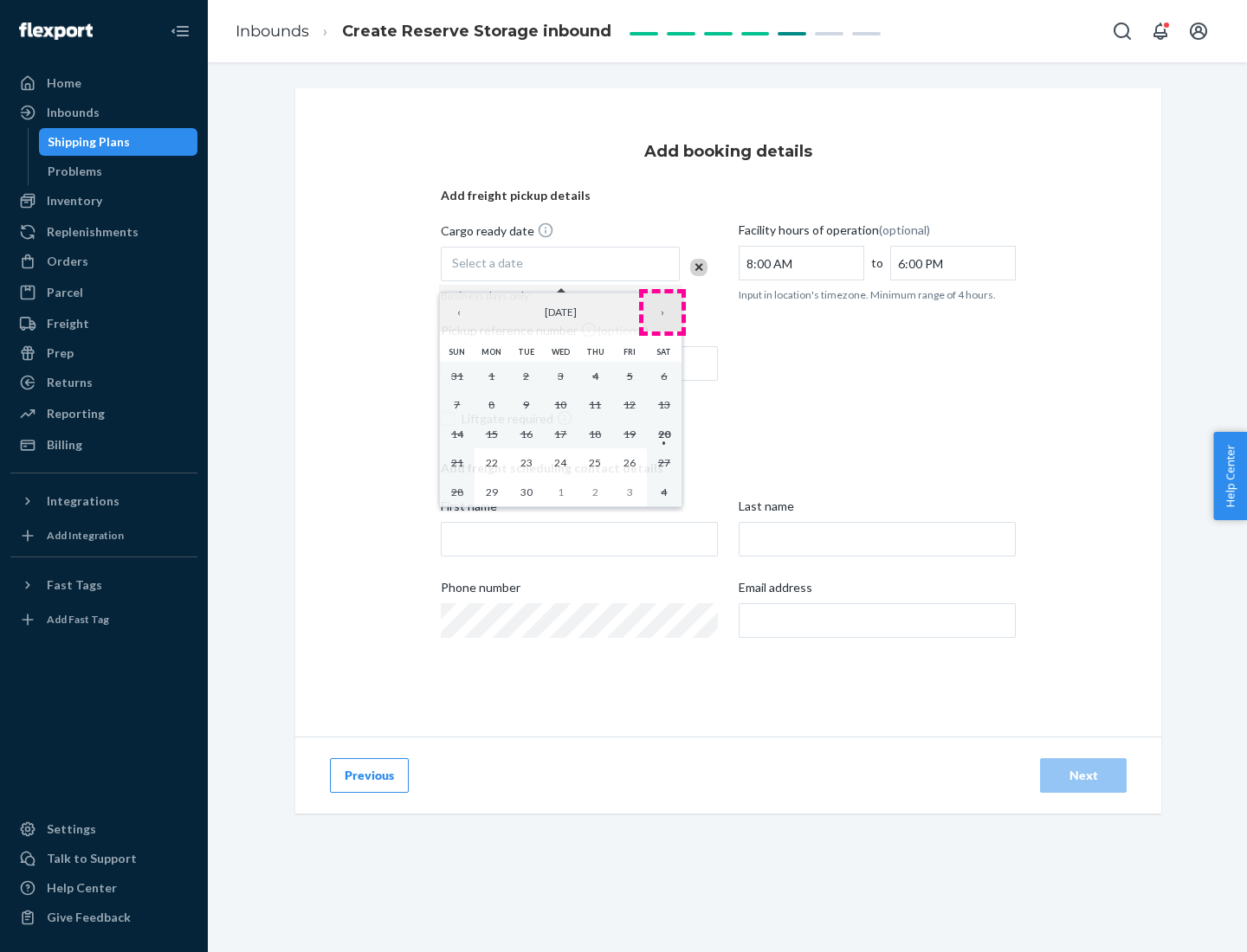
click at [662, 312] on button "›" at bounding box center [662, 312] width 38 height 38
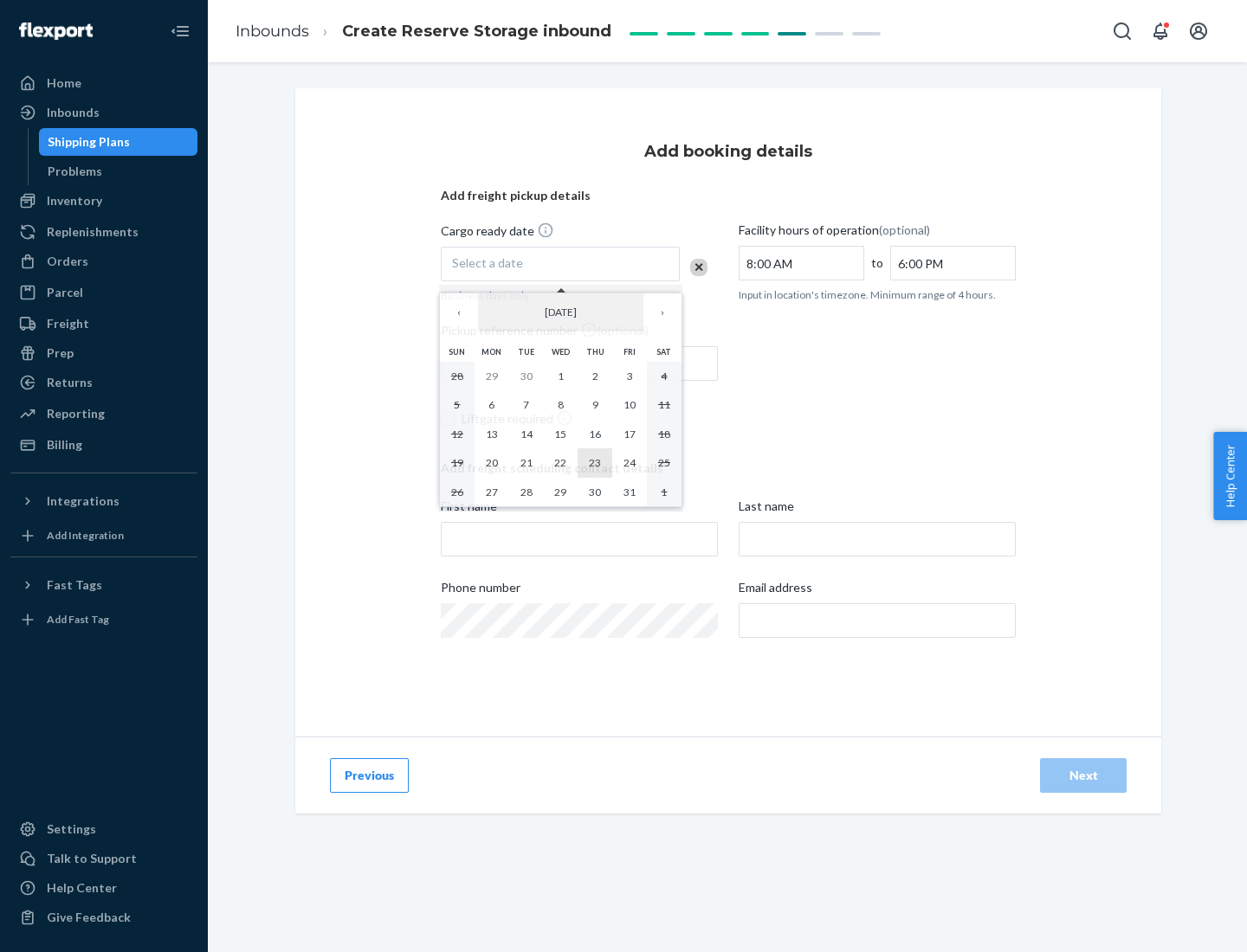
click at [595, 462] on abbr "23" at bounding box center [594, 462] width 12 height 13
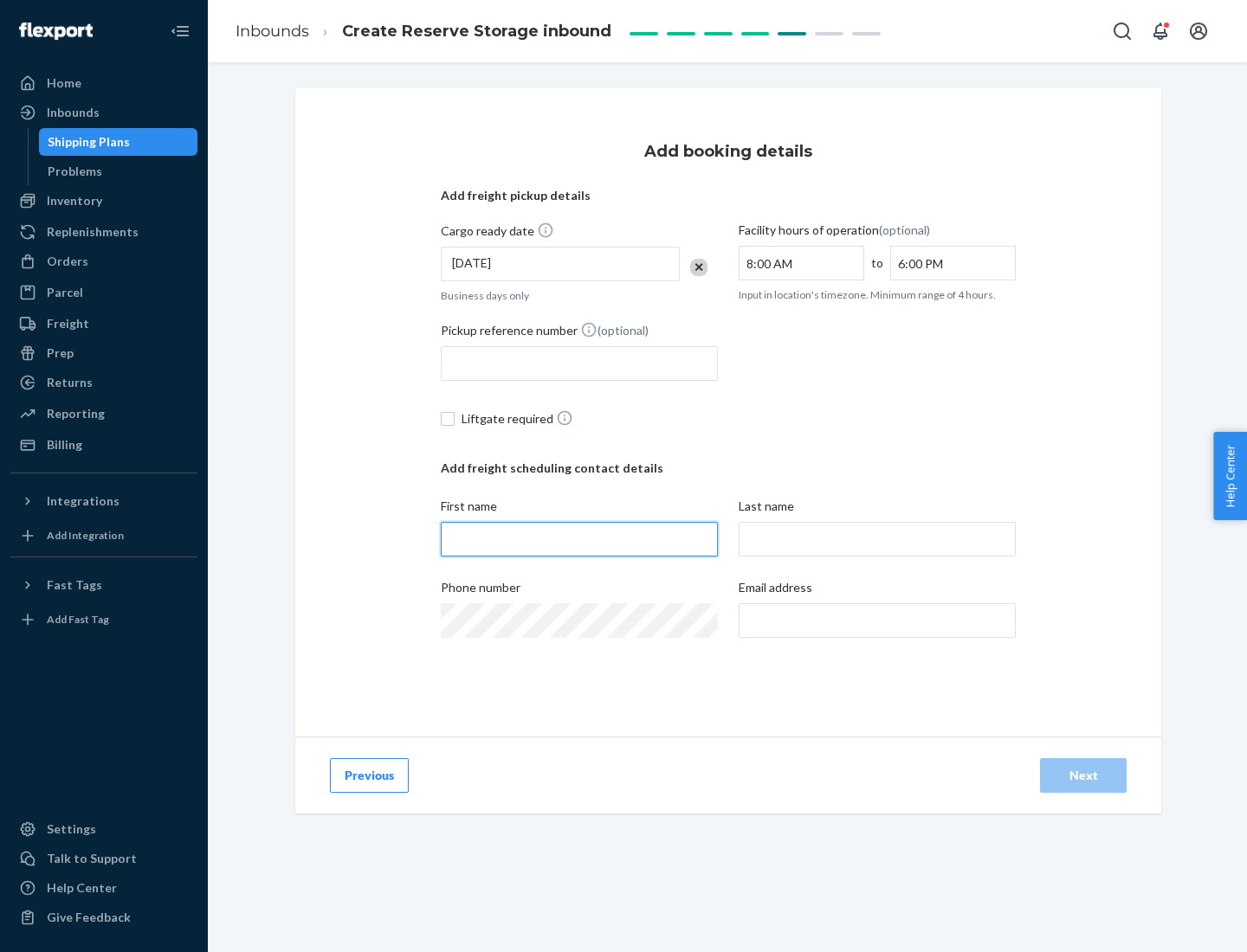
click at [579, 539] on input "First name" at bounding box center [579, 538] width 277 height 35
type input "[PERSON_NAME]"
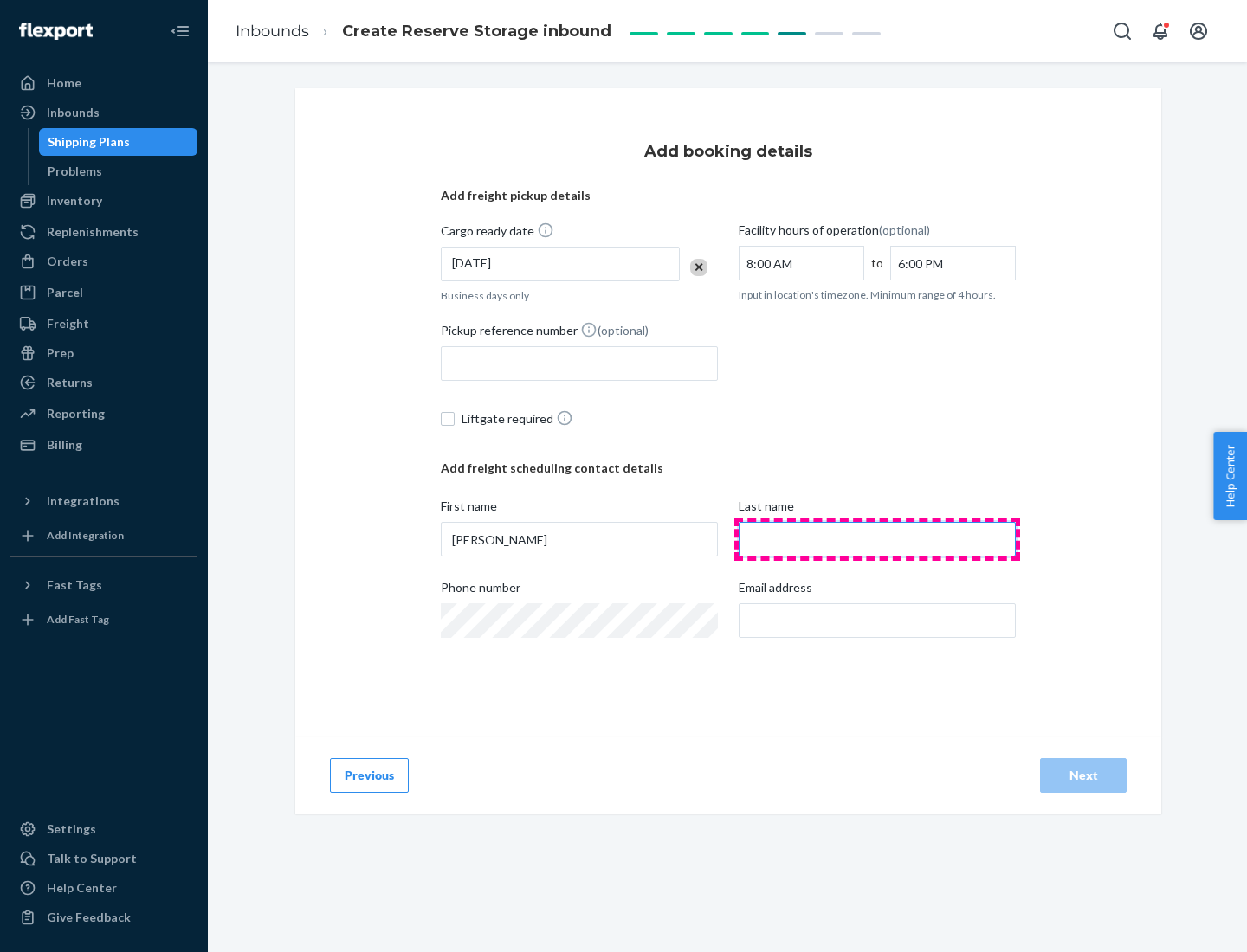
click at [877, 539] on input "Last name" at bounding box center [876, 538] width 277 height 35
type input "Doe"
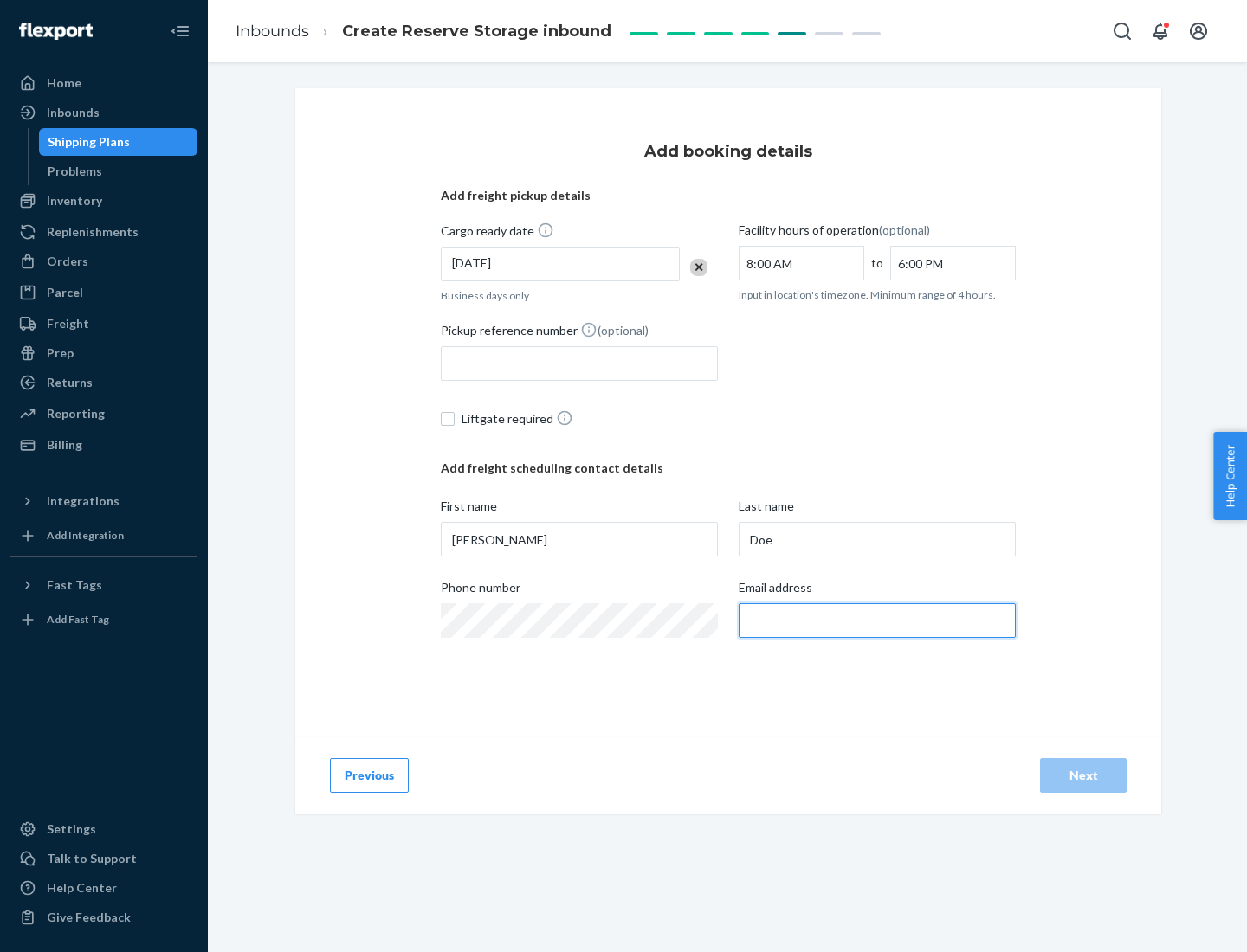
click at [877, 621] on input "Email address" at bounding box center [876, 620] width 277 height 35
type input "[EMAIL_ADDRESS][DOMAIN_NAME]"
click at [1083, 776] on div "Next" at bounding box center [1083, 776] width 57 height 17
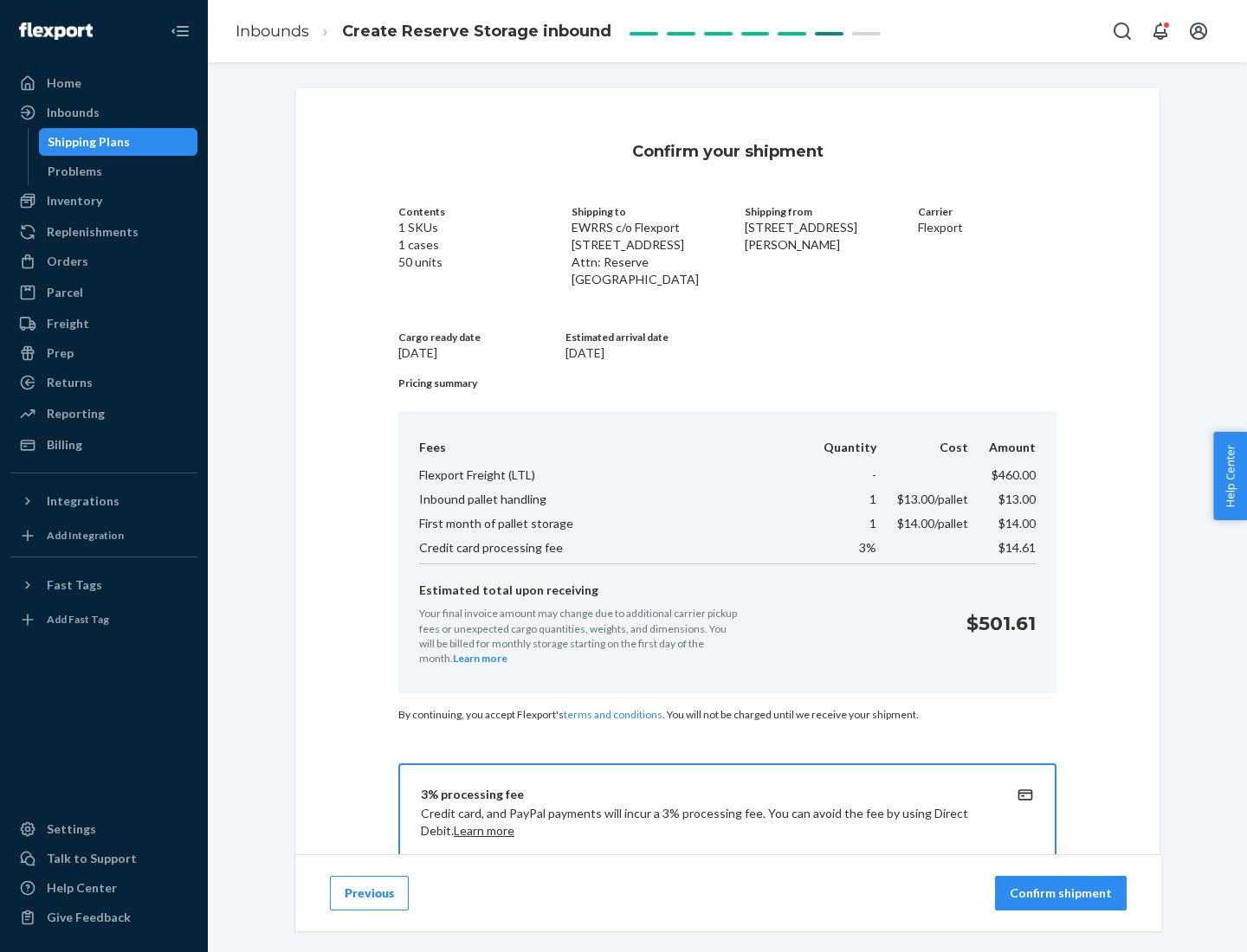
scroll to position [249, 0]
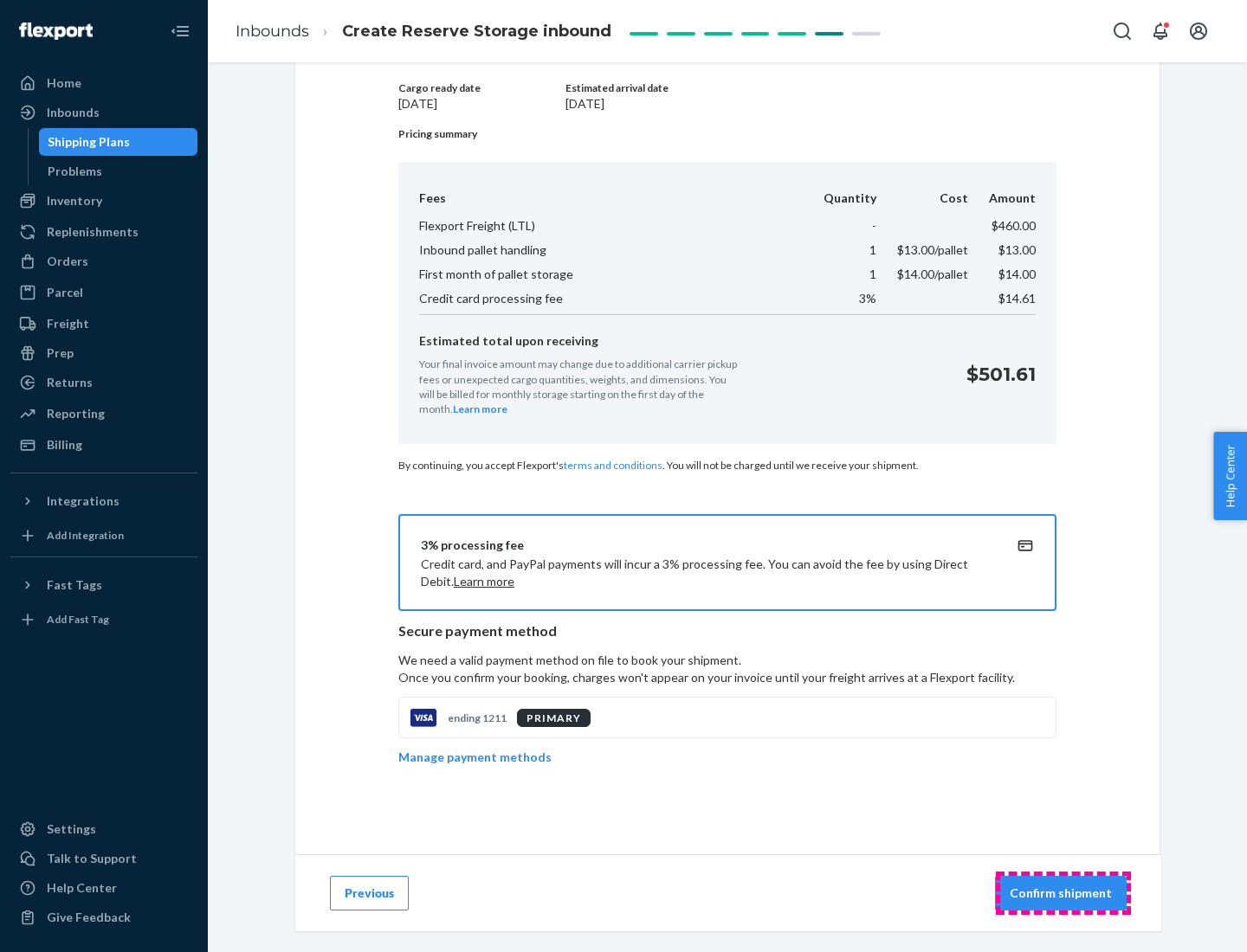
click at [1062, 893] on p "Confirm shipment" at bounding box center [1060, 893] width 102 height 17
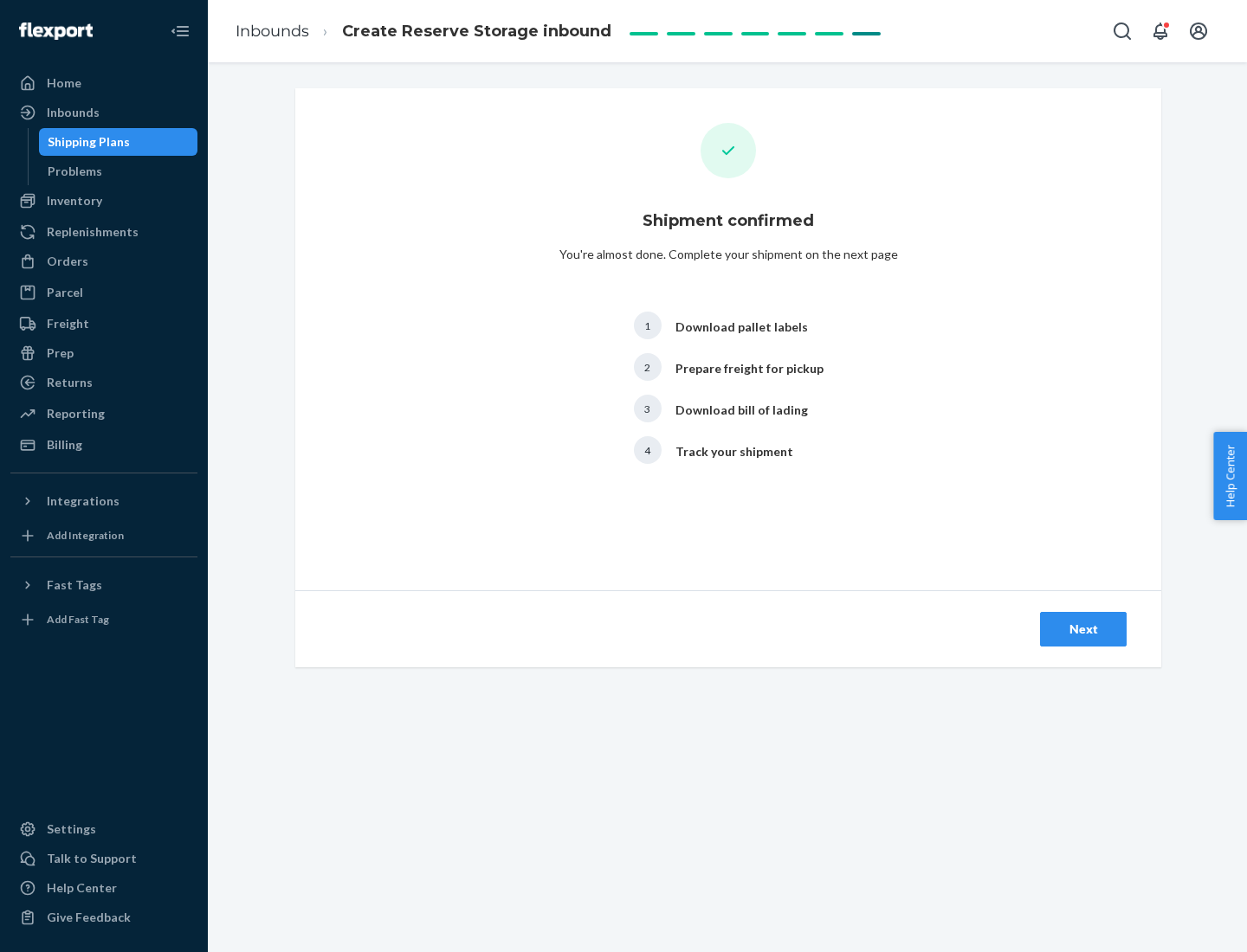
click at [1083, 629] on div "Next" at bounding box center [1083, 629] width 57 height 17
